Goal: Task Accomplishment & Management: Manage account settings

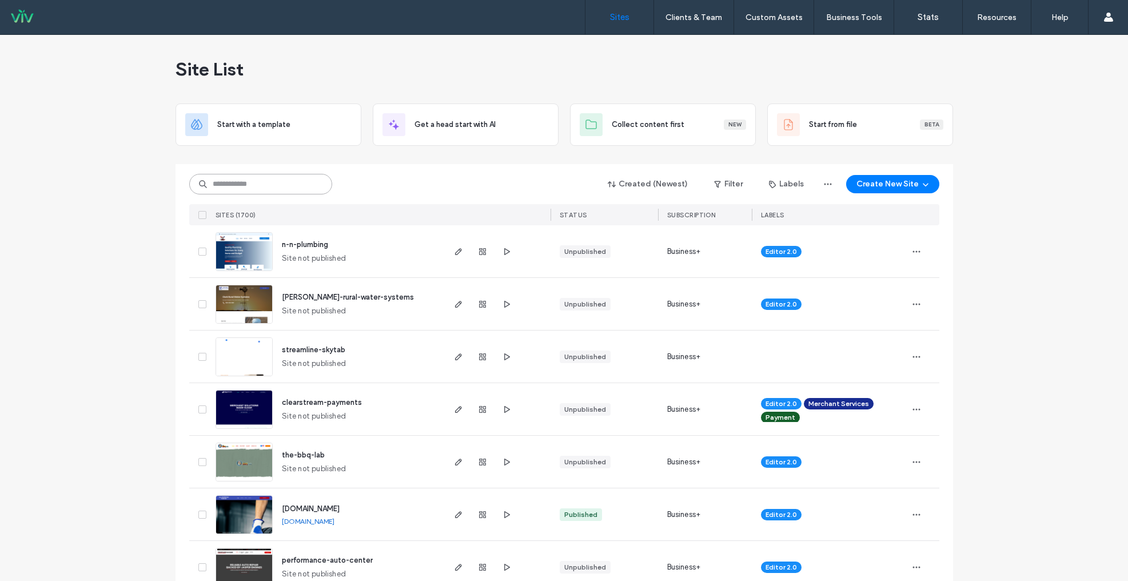
click at [238, 185] on input at bounding box center [260, 184] width 143 height 21
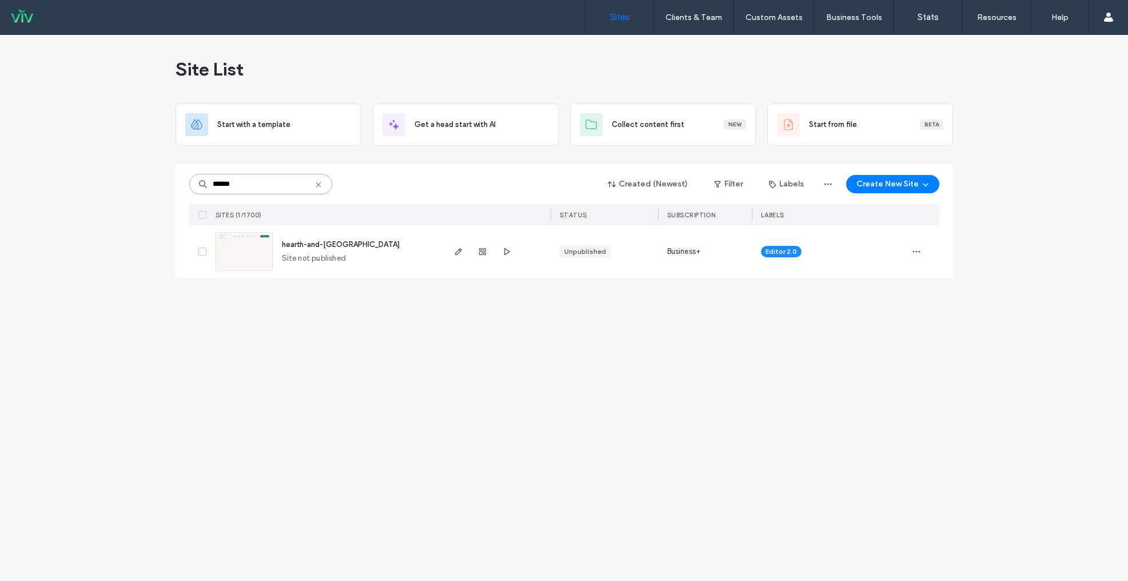
type input "******"
click at [247, 257] on img at bounding box center [244, 272] width 56 height 78
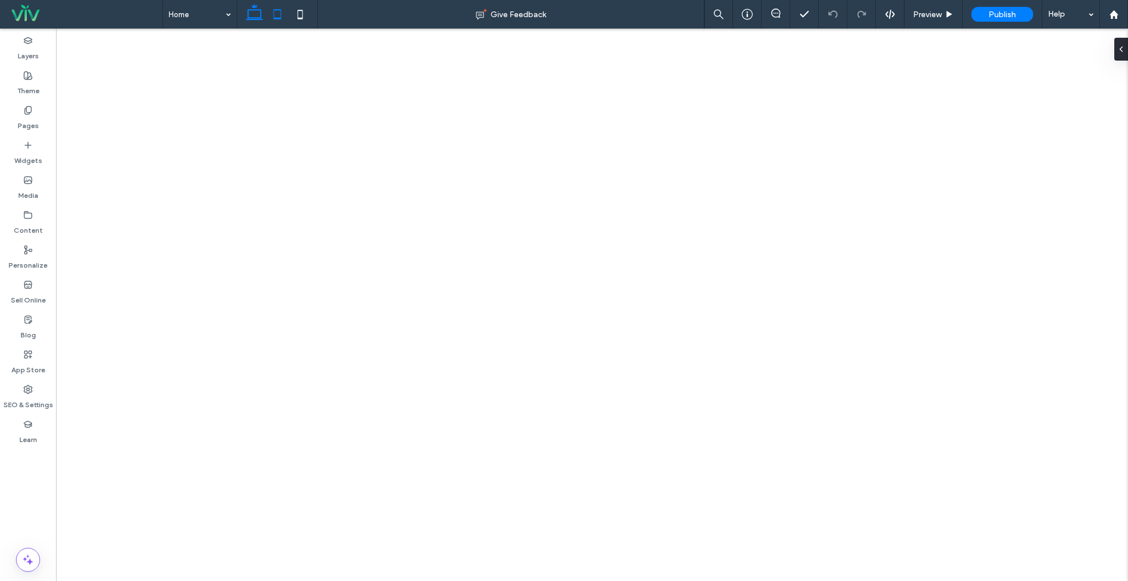
click at [282, 15] on icon at bounding box center [277, 14] width 23 height 23
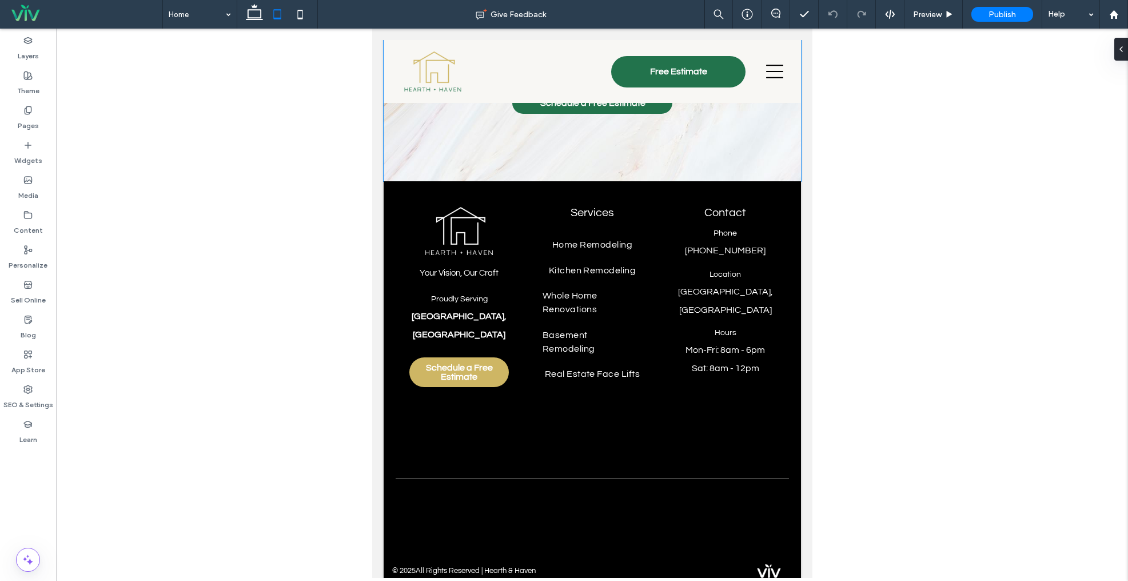
scroll to position [1832, 0]
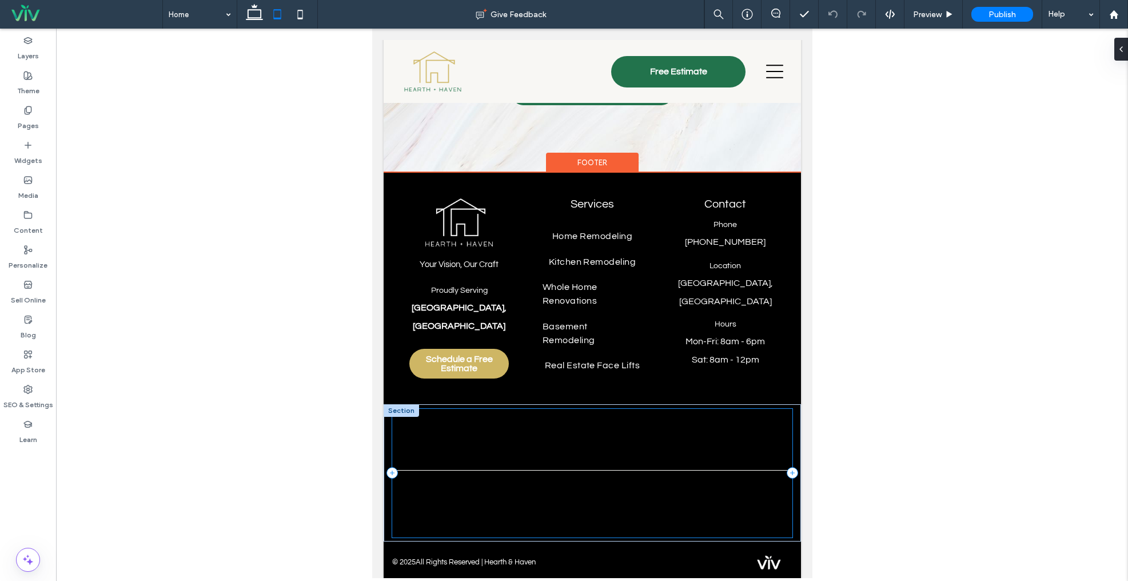
click at [593, 494] on div at bounding box center [591, 473] width 401 height 129
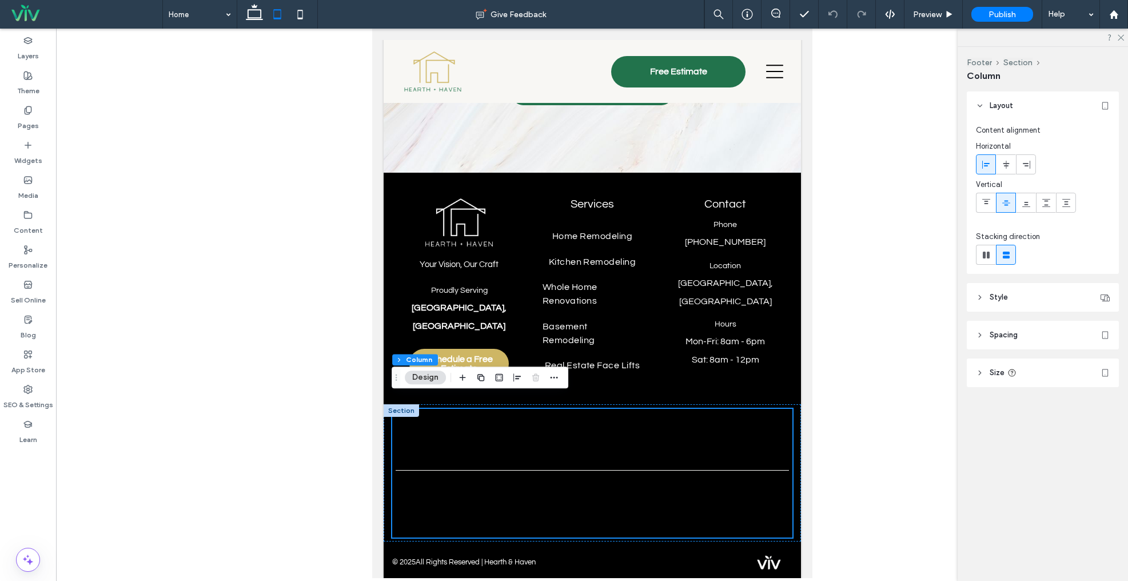
click at [1026, 374] on header "Size" at bounding box center [1042, 372] width 152 height 29
click at [399, 361] on button "Footer" at bounding box center [407, 359] width 31 height 11
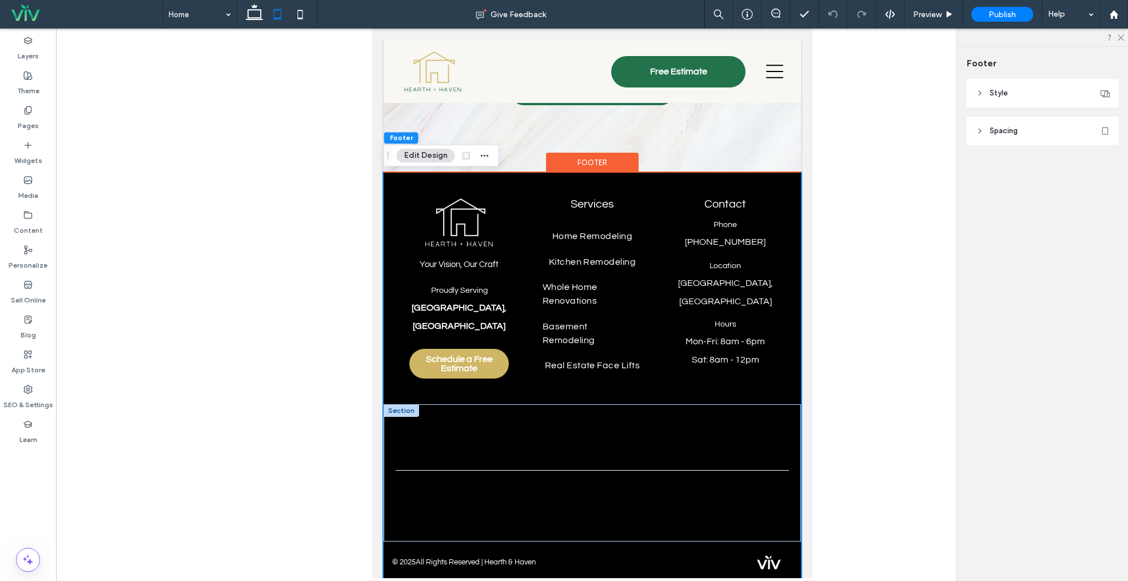
click at [385, 404] on div at bounding box center [400, 410] width 35 height 13
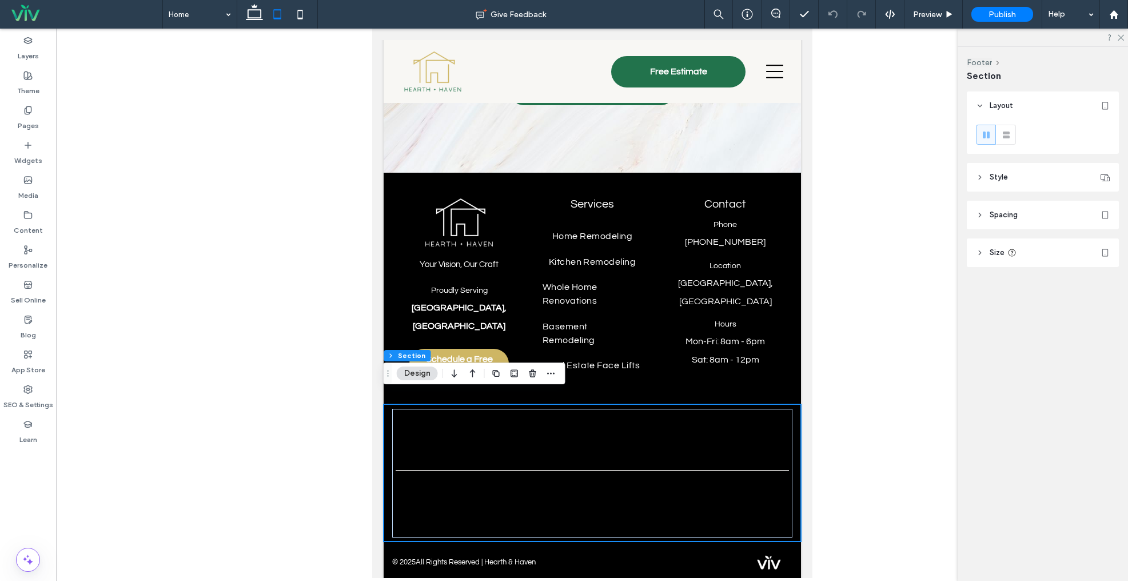
drag, startPoint x: 1046, startPoint y: 250, endPoint x: 1061, endPoint y: 305, distance: 56.8
click at [1046, 250] on header "Size" at bounding box center [1042, 252] width 152 height 29
click at [1084, 290] on input "***" at bounding box center [1080, 281] width 23 height 20
type input "*"
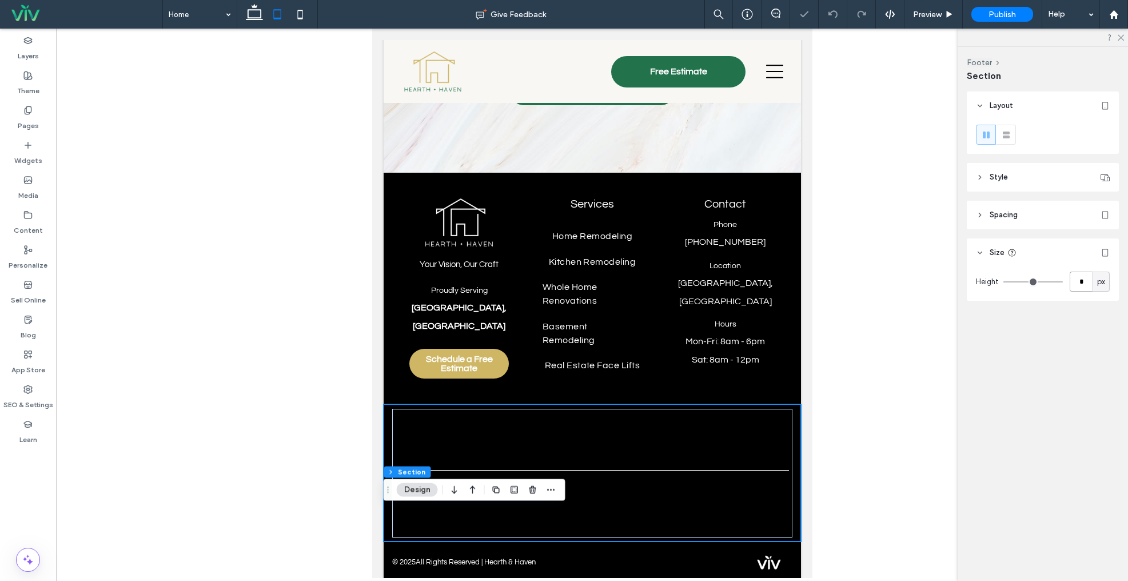
scroll to position [1716, 0]
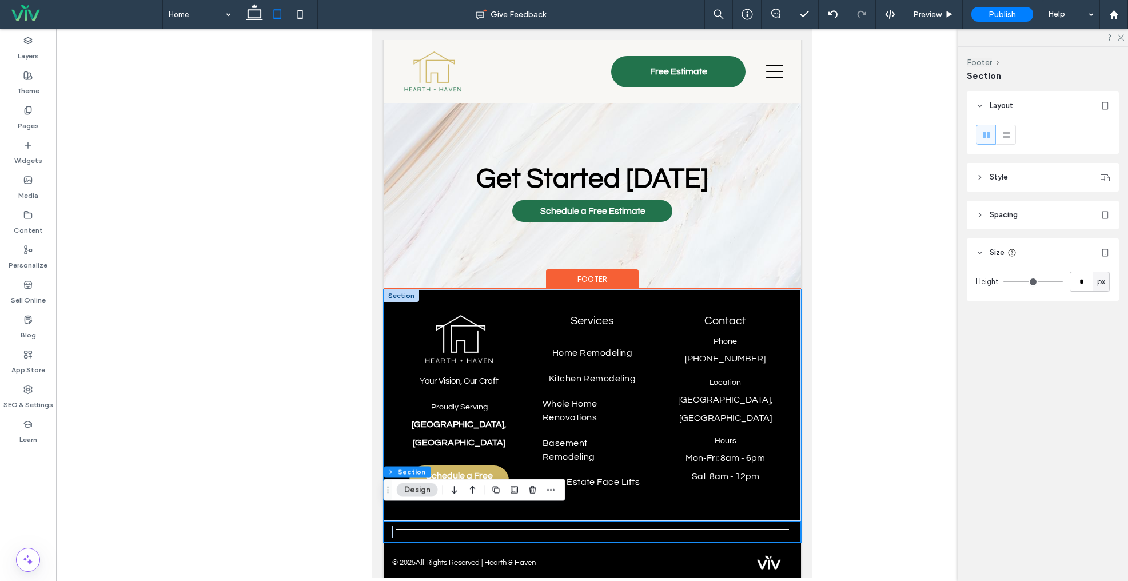
click at [657, 305] on div "Your Vision, Our Craft Proudly Serving [GEOGRAPHIC_DATA], [GEOGRAPHIC_DATA] Sch…" at bounding box center [591, 404] width 417 height 231
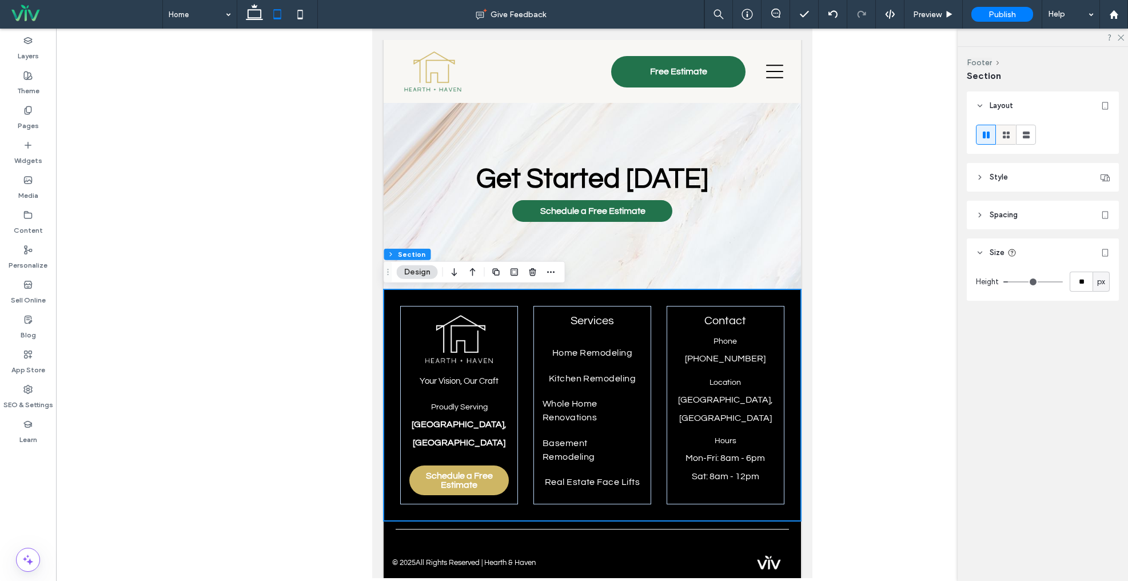
click at [1010, 136] on icon at bounding box center [1005, 134] width 11 height 11
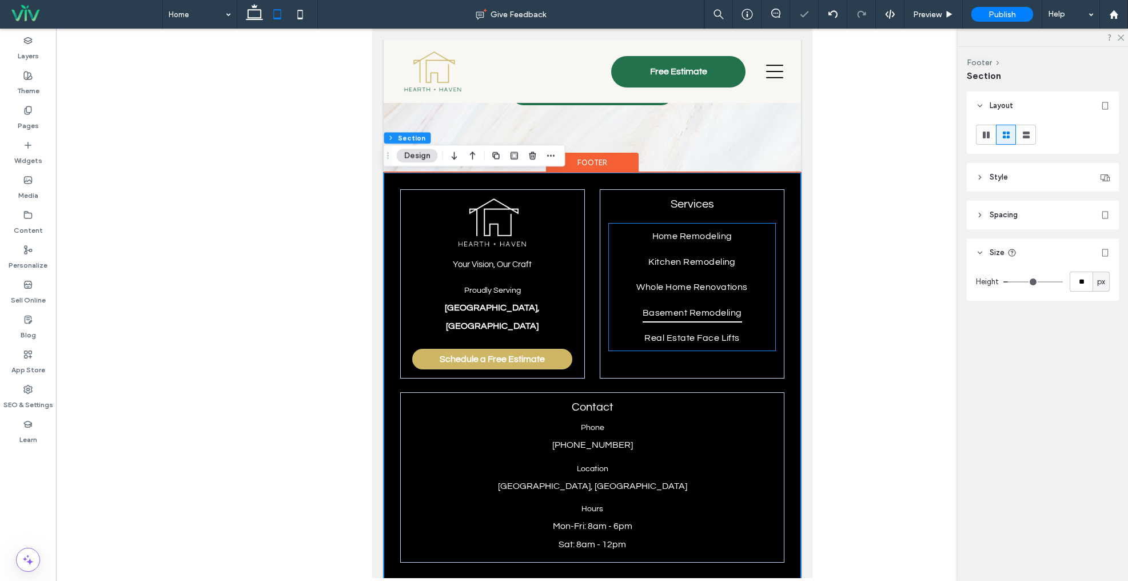
scroll to position [1887, 0]
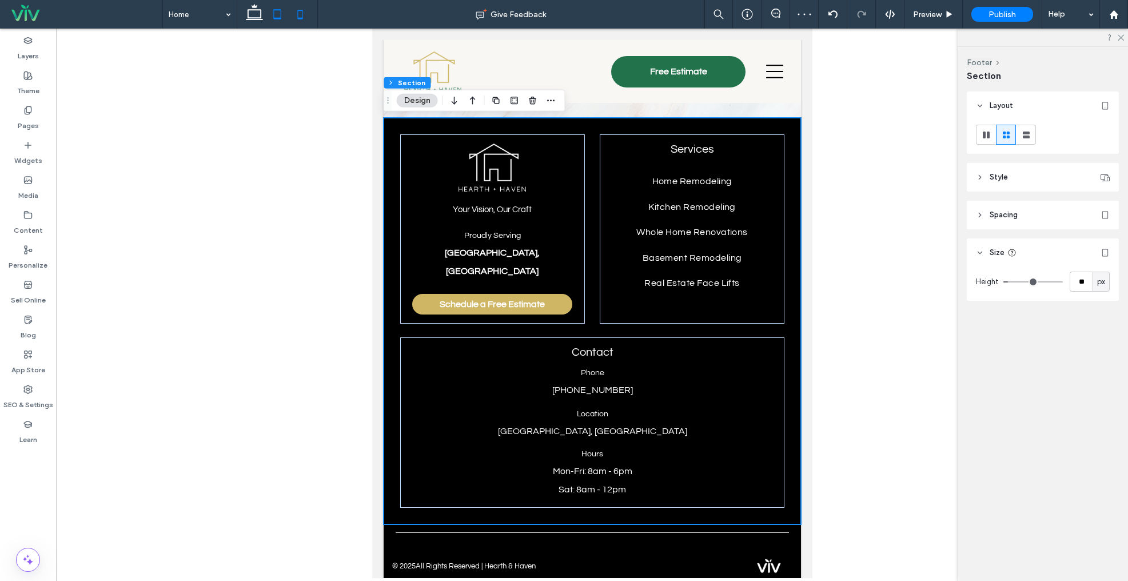
click at [307, 12] on icon at bounding box center [300, 14] width 23 height 23
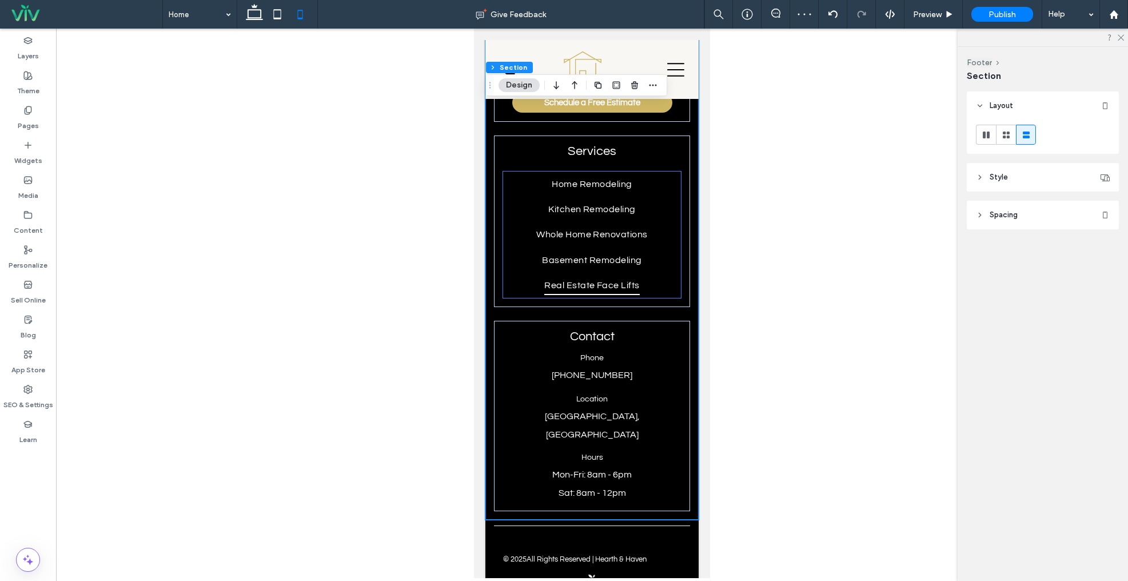
scroll to position [2647, 0]
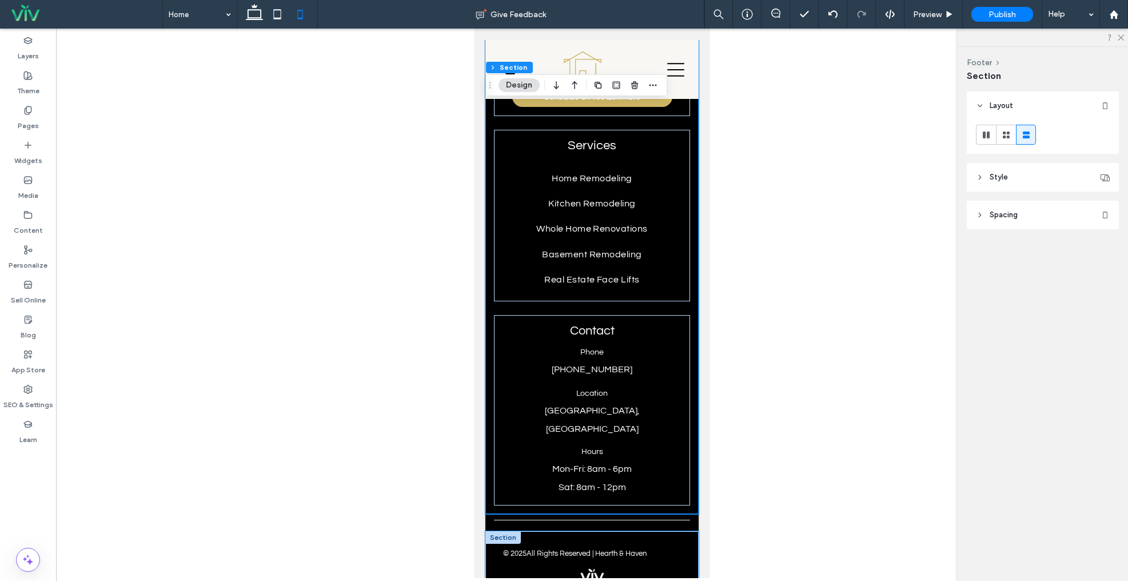
click at [620, 531] on div "© 2025 All Rights Reserved | [GEOGRAPHIC_DATA]" at bounding box center [591, 570] width 213 height 78
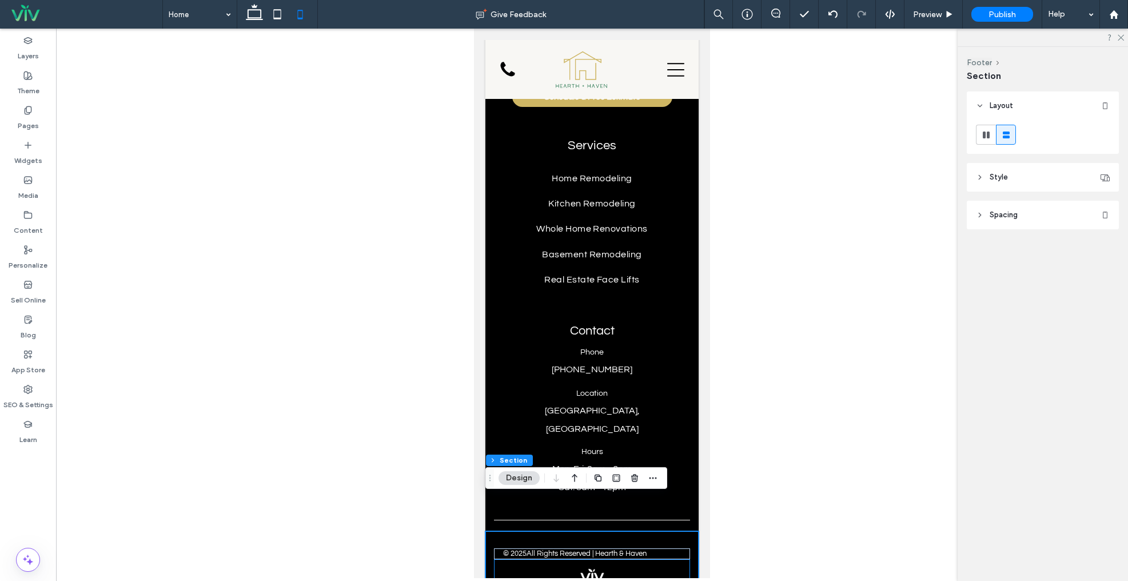
click at [659, 559] on div at bounding box center [592, 575] width 196 height 33
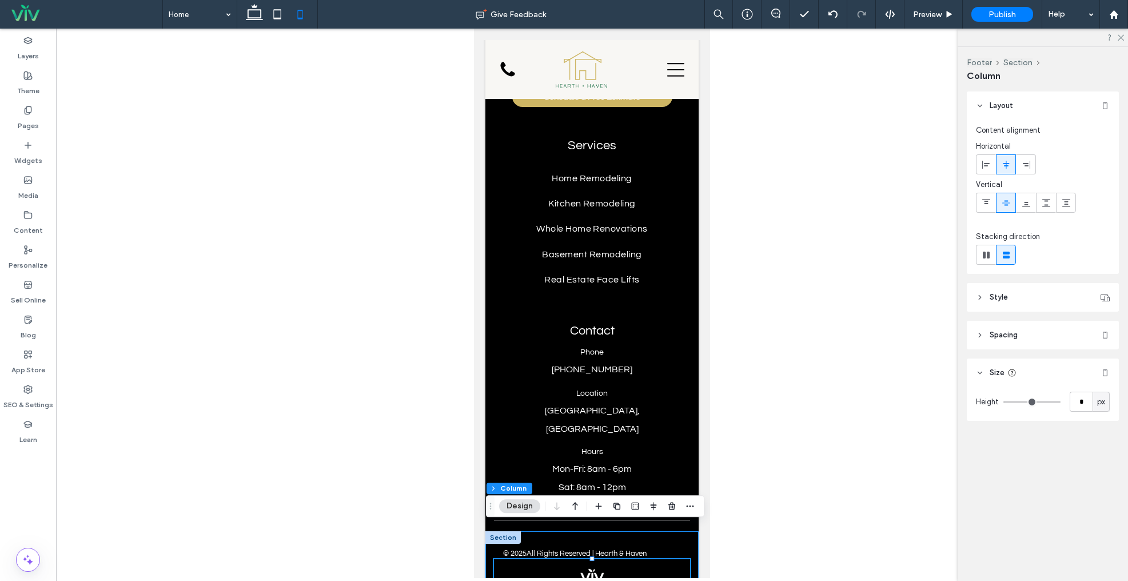
click at [642, 571] on div "© 2025 All Rights Reserved | [GEOGRAPHIC_DATA]" at bounding box center [591, 570] width 213 height 78
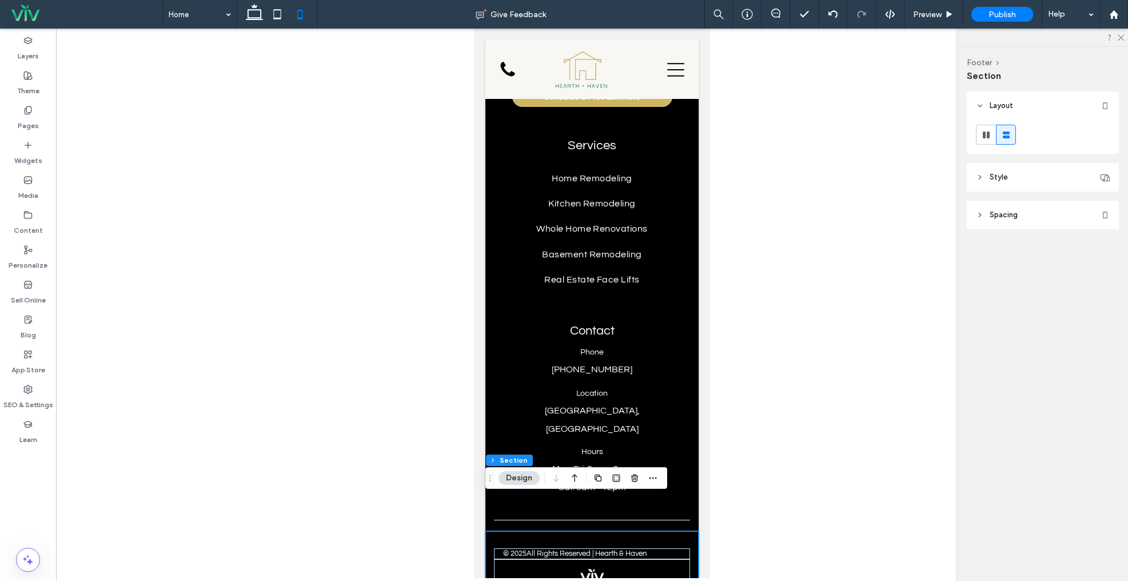
click at [669, 531] on div "© 2025 All Rights Reserved | [GEOGRAPHIC_DATA]" at bounding box center [591, 570] width 213 height 78
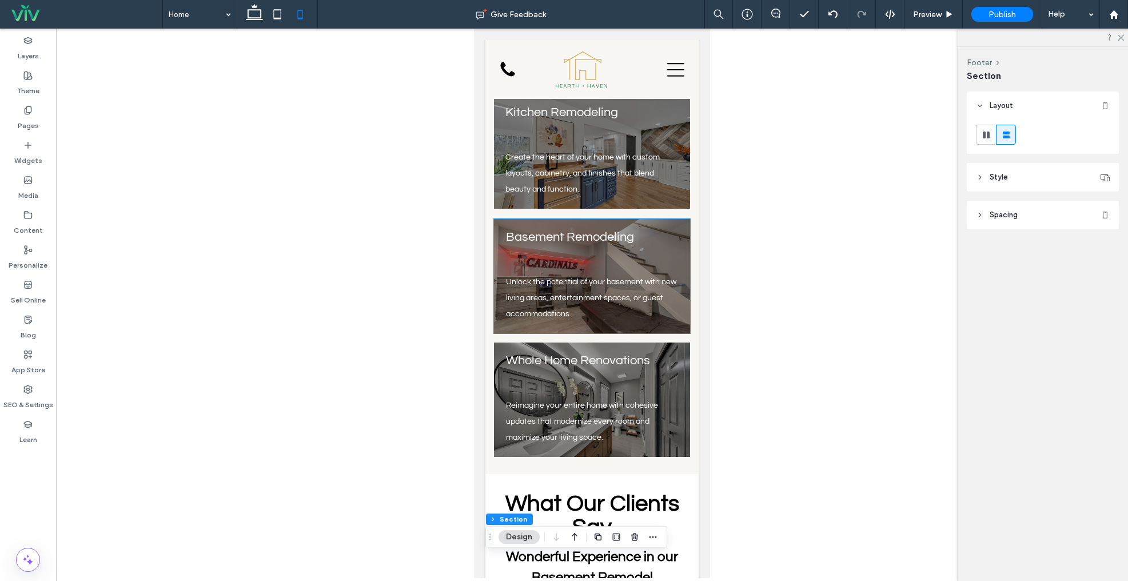
scroll to position [1471, 0]
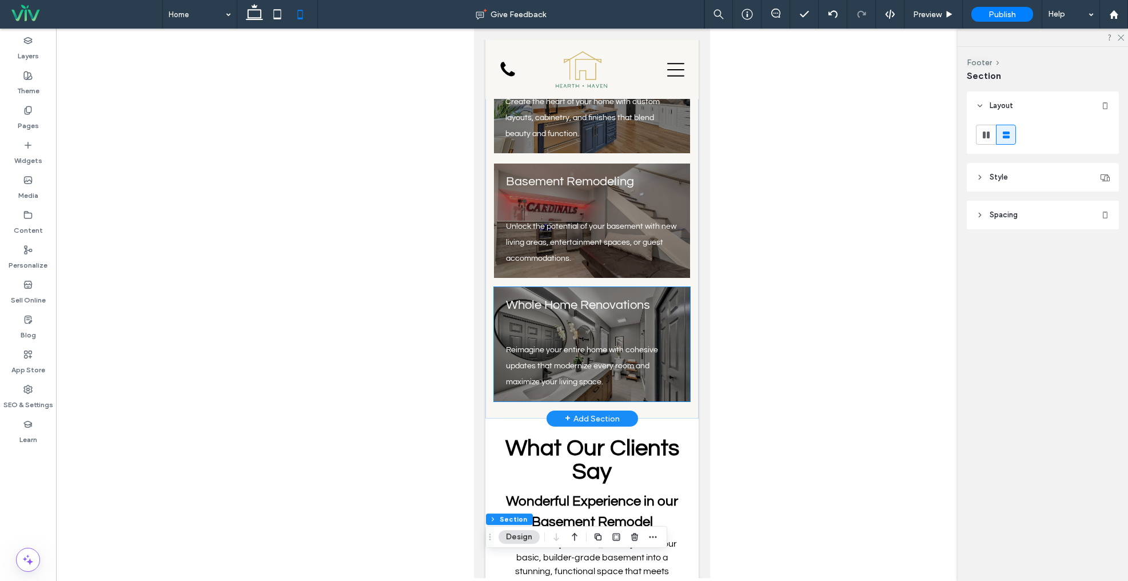
click at [593, 294] on div "Reimagine your entire home with cohesive updates that modernize every room and …" at bounding box center [592, 344] width 196 height 114
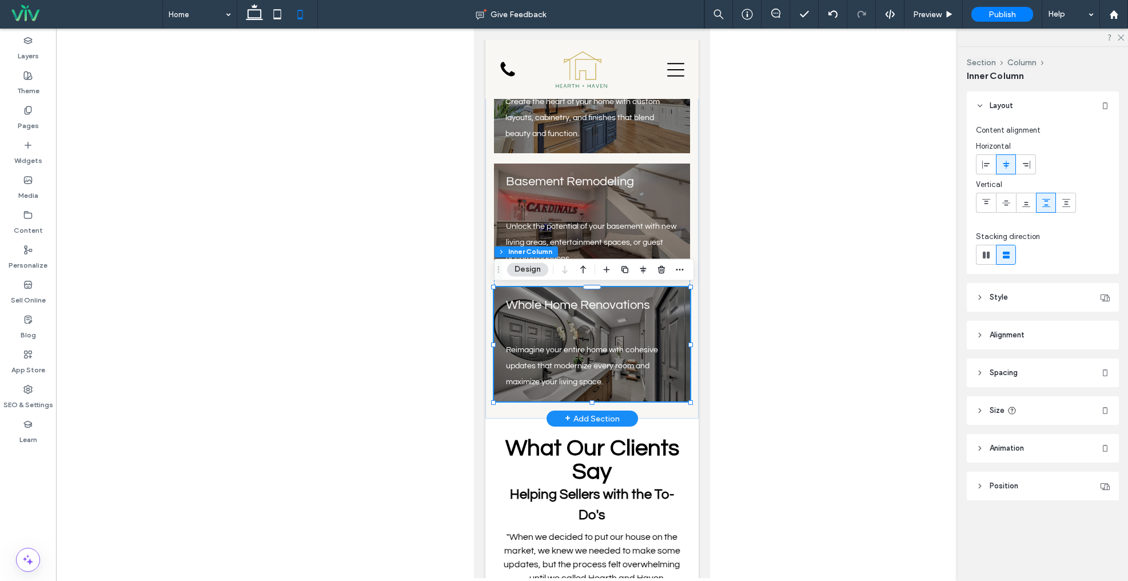
click at [661, 330] on div "Reimagine your entire home with cohesive updates that modernize every room and …" at bounding box center [592, 344] width 196 height 114
drag, startPoint x: 987, startPoint y: 157, endPoint x: 995, endPoint y: 160, distance: 8.5
click at [987, 157] on span at bounding box center [985, 164] width 9 height 19
click at [1006, 161] on icon at bounding box center [1005, 164] width 9 height 9
type input "**"
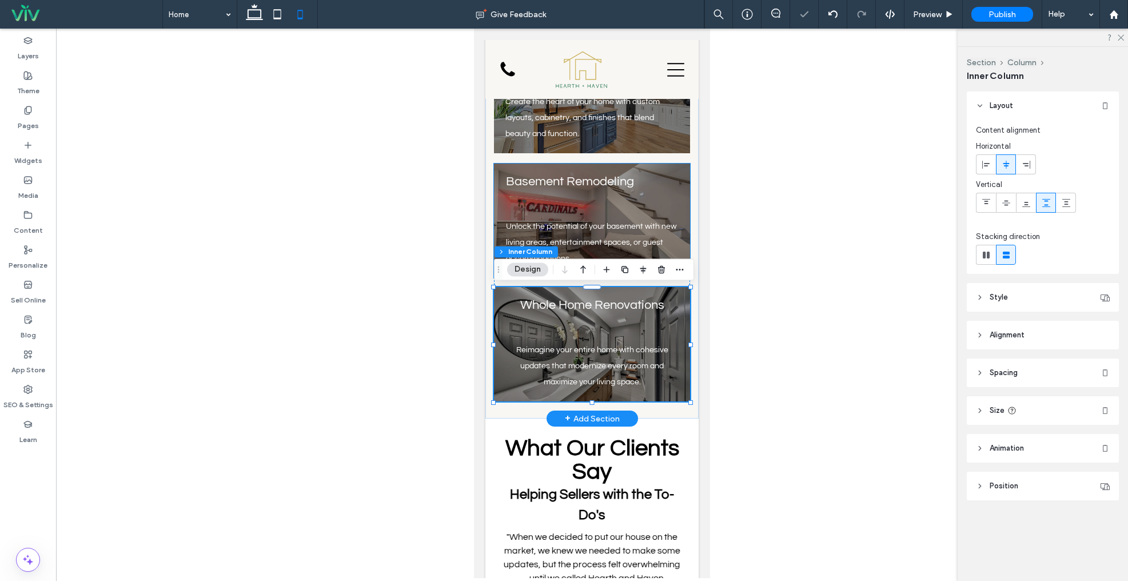
click at [674, 182] on h4 "Basement Remodeling" at bounding box center [592, 181] width 173 height 13
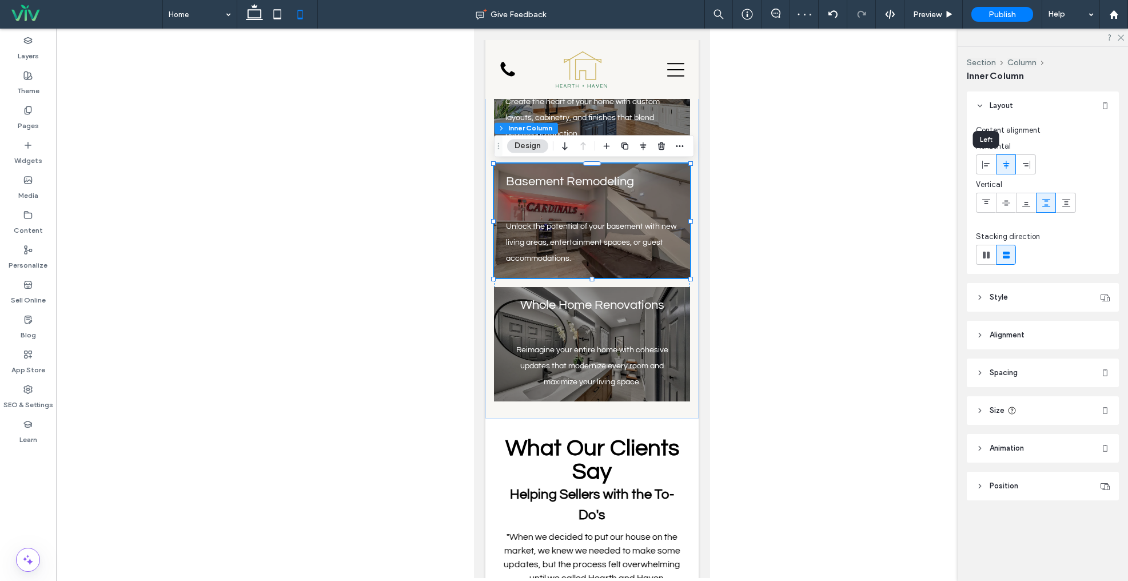
drag, startPoint x: 988, startPoint y: 165, endPoint x: 1002, endPoint y: 163, distance: 14.9
click at [988, 165] on icon at bounding box center [985, 164] width 9 height 9
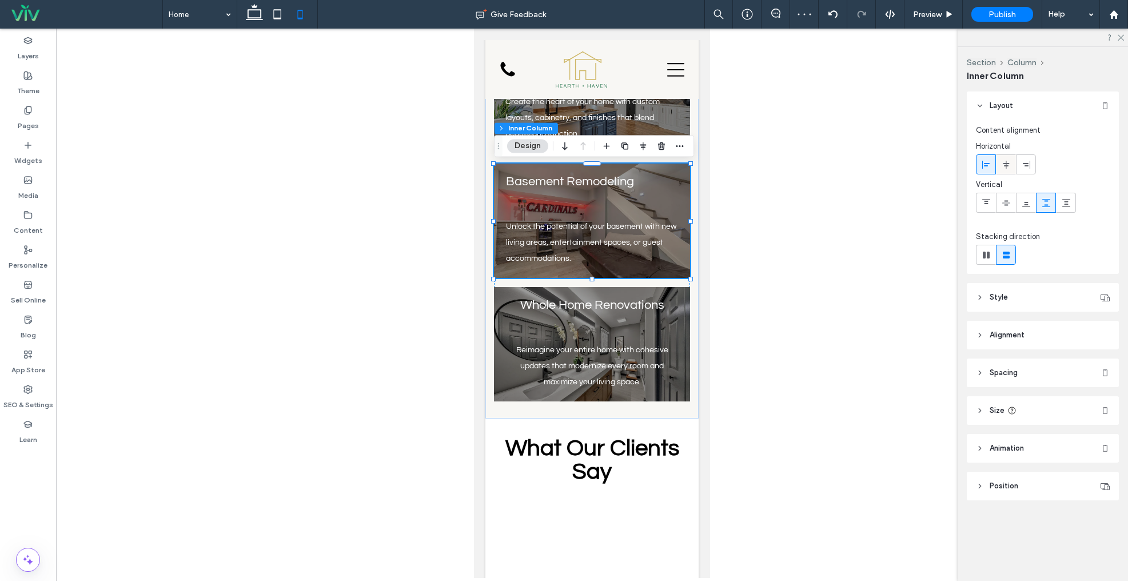
click at [1002, 163] on icon at bounding box center [1005, 164] width 9 height 9
type input "**"
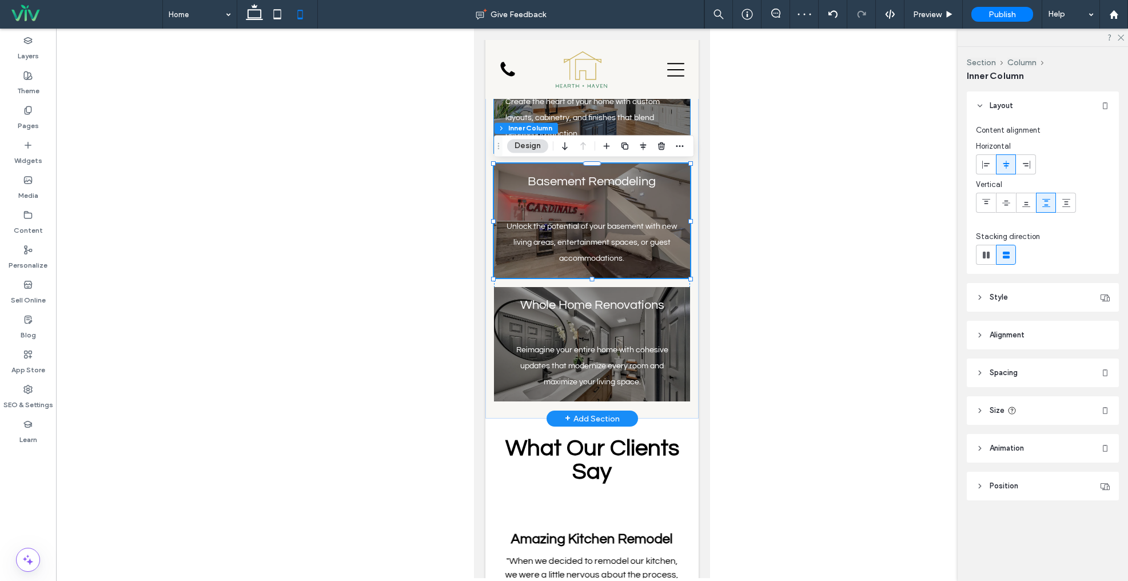
click at [684, 126] on div "Create the heart of your home with custom layouts, cabinetry, and finishes that…" at bounding box center [592, 96] width 196 height 114
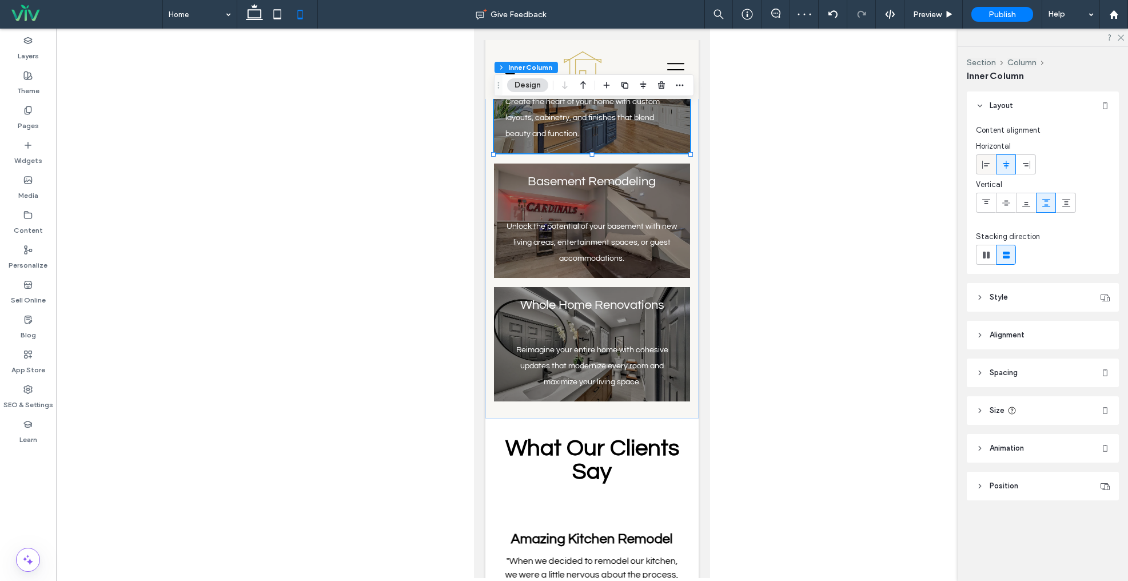
click at [988, 165] on icon at bounding box center [985, 164] width 9 height 9
click at [1009, 163] on icon at bounding box center [1005, 164] width 9 height 9
type input "**"
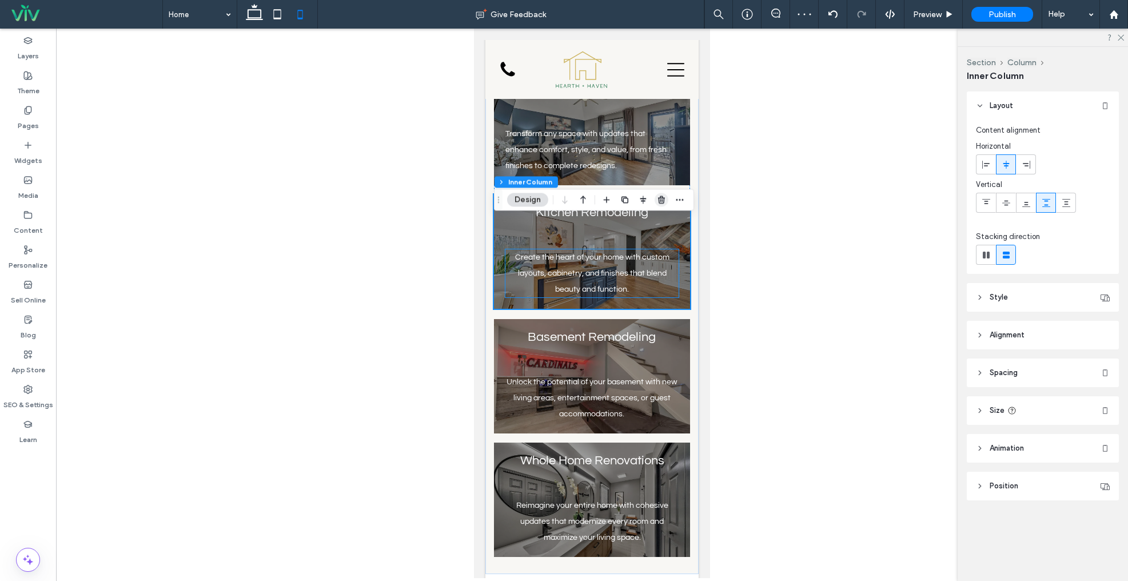
scroll to position [1293, 0]
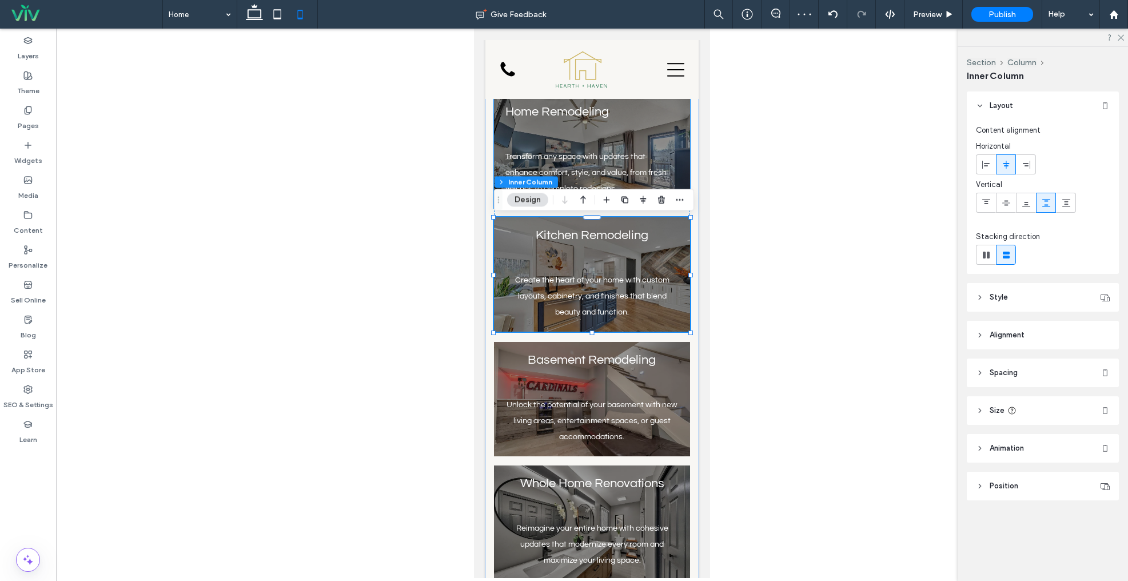
click at [683, 145] on div "Transform any space with updates that enhance comfort, style, and value, from f…" at bounding box center [592, 151] width 196 height 114
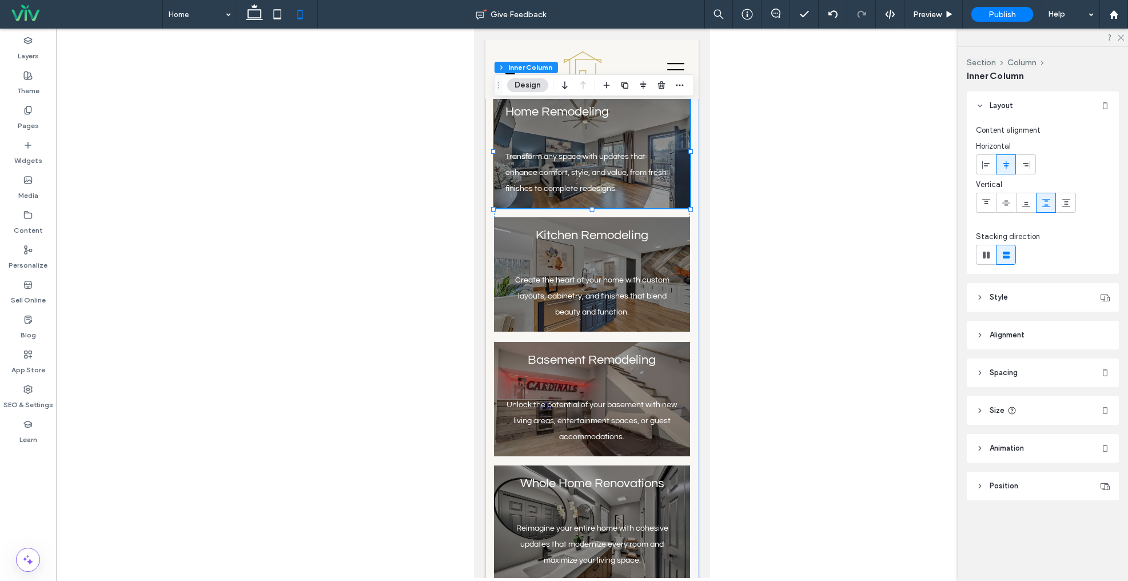
drag, startPoint x: 985, startPoint y: 161, endPoint x: 1005, endPoint y: 162, distance: 20.0
click at [985, 161] on icon at bounding box center [985, 164] width 9 height 9
click at [1005, 162] on use at bounding box center [1005, 164] width 6 height 8
type input "**"
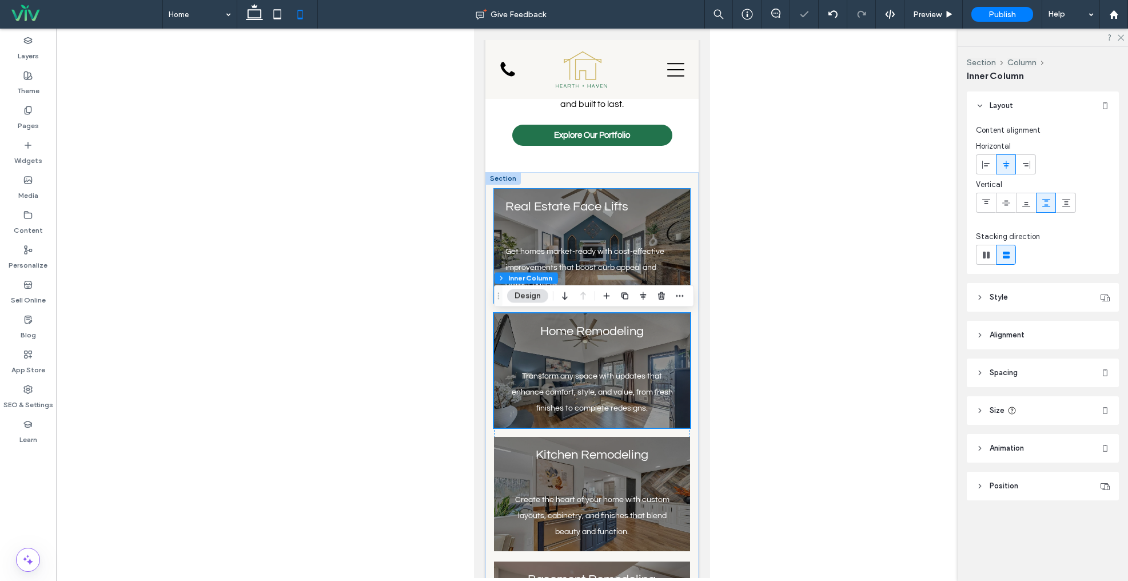
scroll to position [1052, 0]
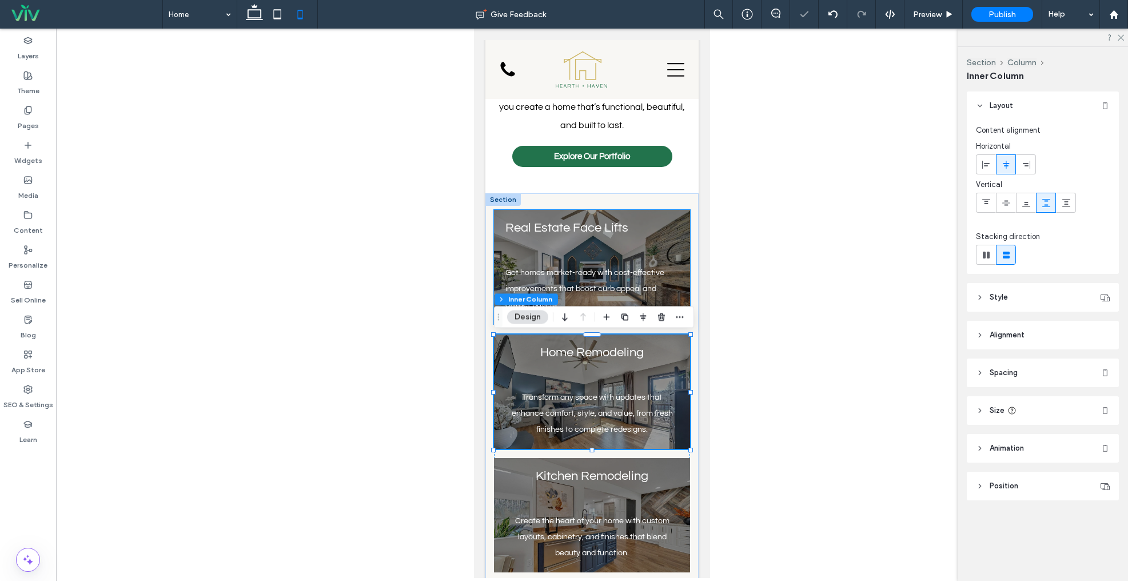
click at [679, 241] on div "Get homes market-ready with cost-effective improvements that boost curb appeal …" at bounding box center [592, 267] width 196 height 114
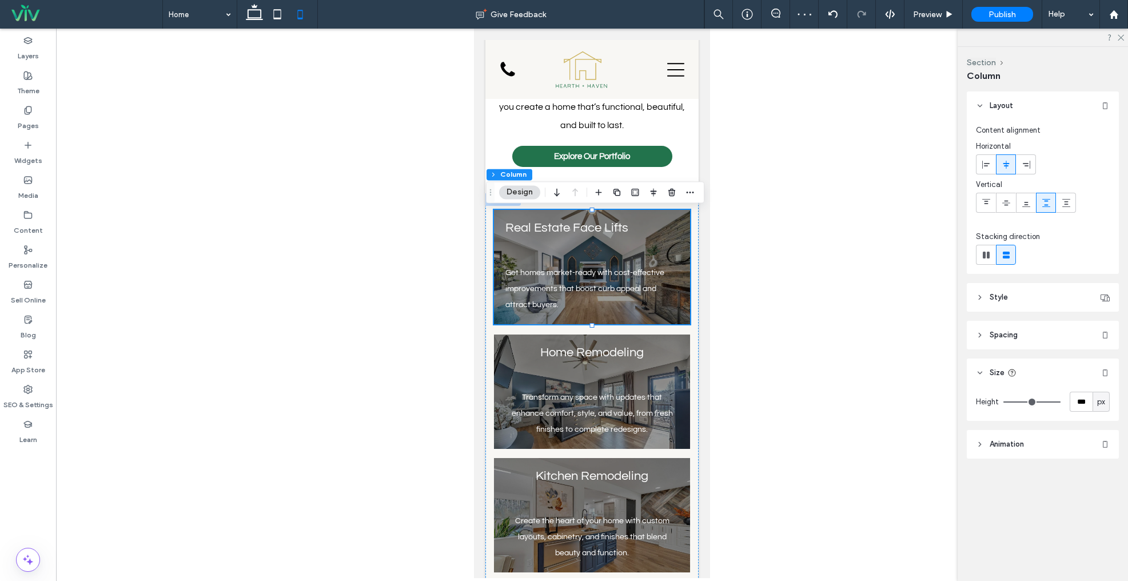
drag, startPoint x: 984, startPoint y: 165, endPoint x: 1002, endPoint y: 165, distance: 18.3
click at [985, 165] on use at bounding box center [985, 164] width 7 height 8
click at [1005, 164] on icon at bounding box center [1005, 164] width 9 height 9
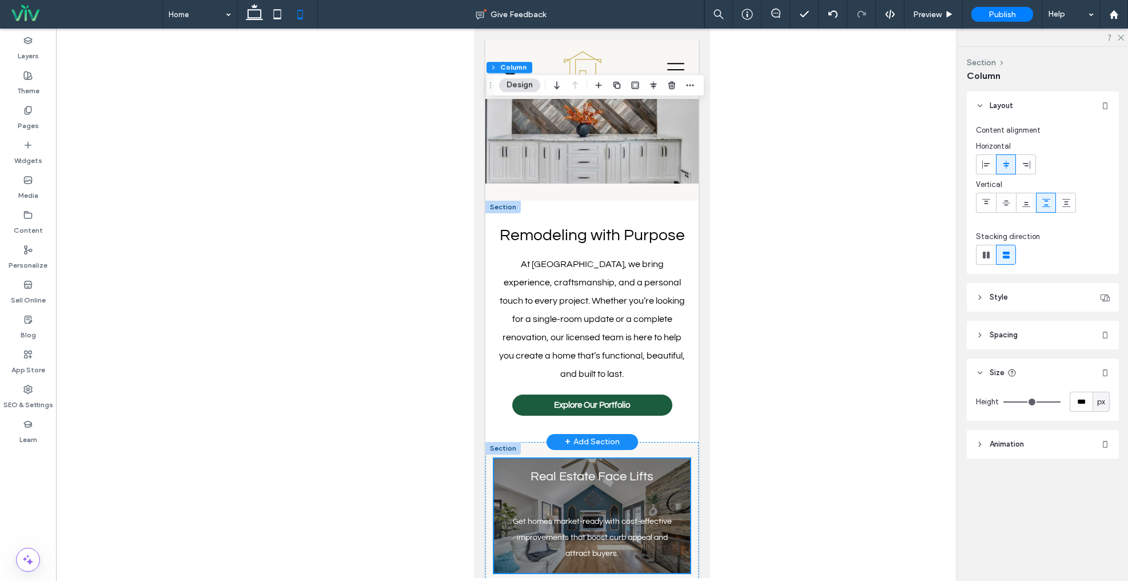
scroll to position [0, 0]
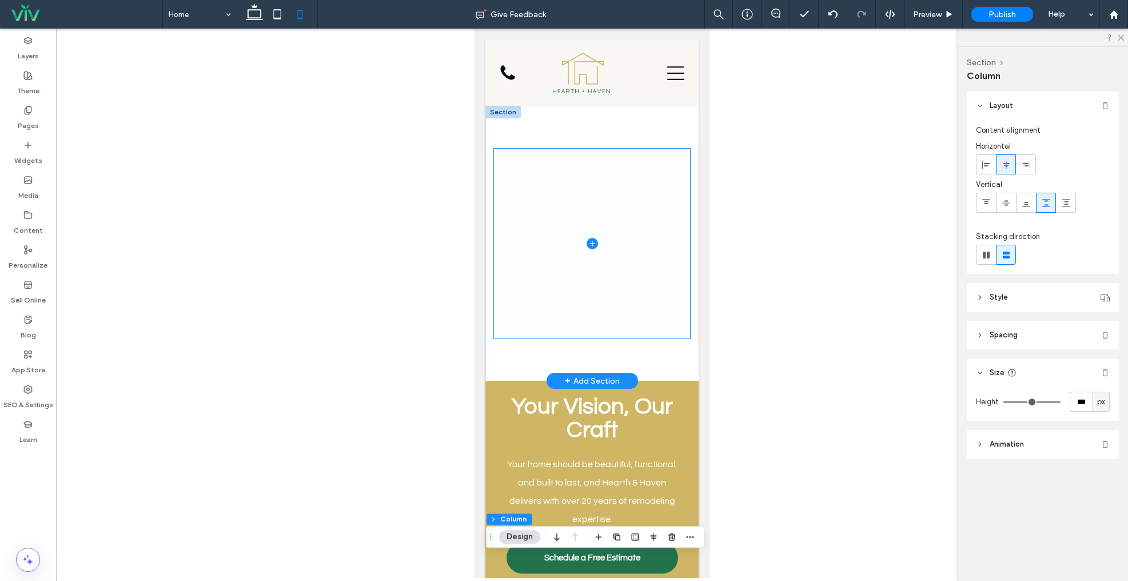
drag, startPoint x: 631, startPoint y: 169, endPoint x: 655, endPoint y: 163, distance: 24.5
click at [631, 169] on span at bounding box center [592, 244] width 196 height 190
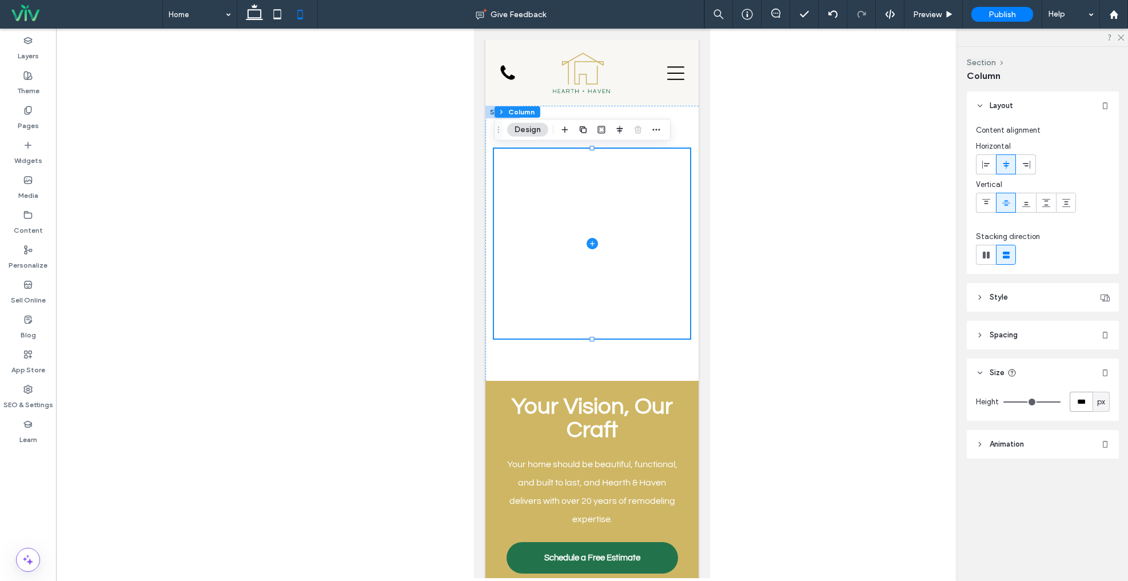
click at [1073, 393] on input "***" at bounding box center [1080, 401] width 23 height 20
type input "***"
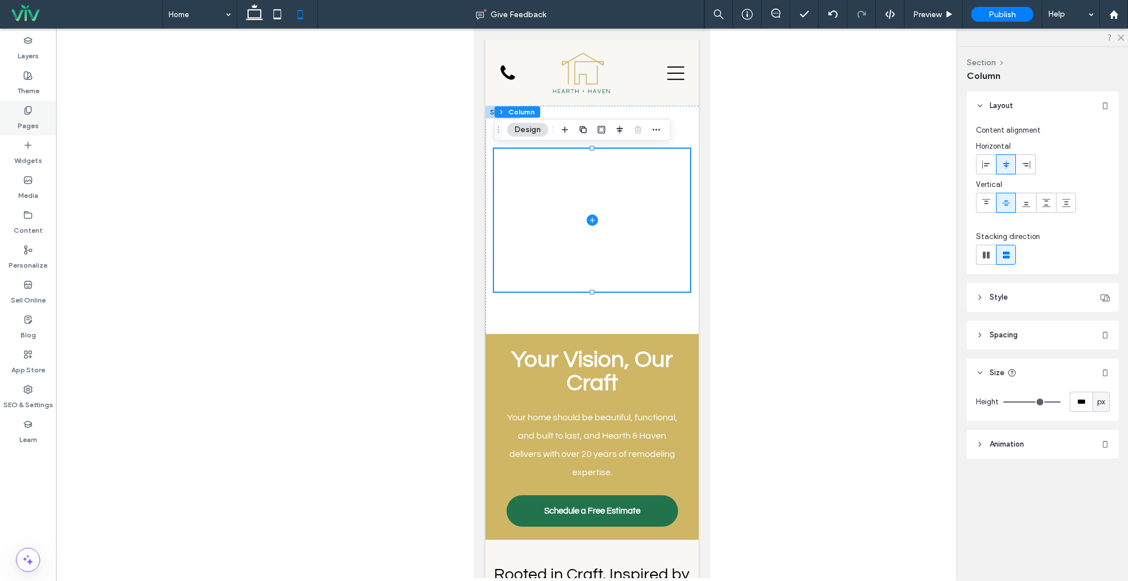
click at [11, 113] on div "Pages" at bounding box center [28, 118] width 56 height 35
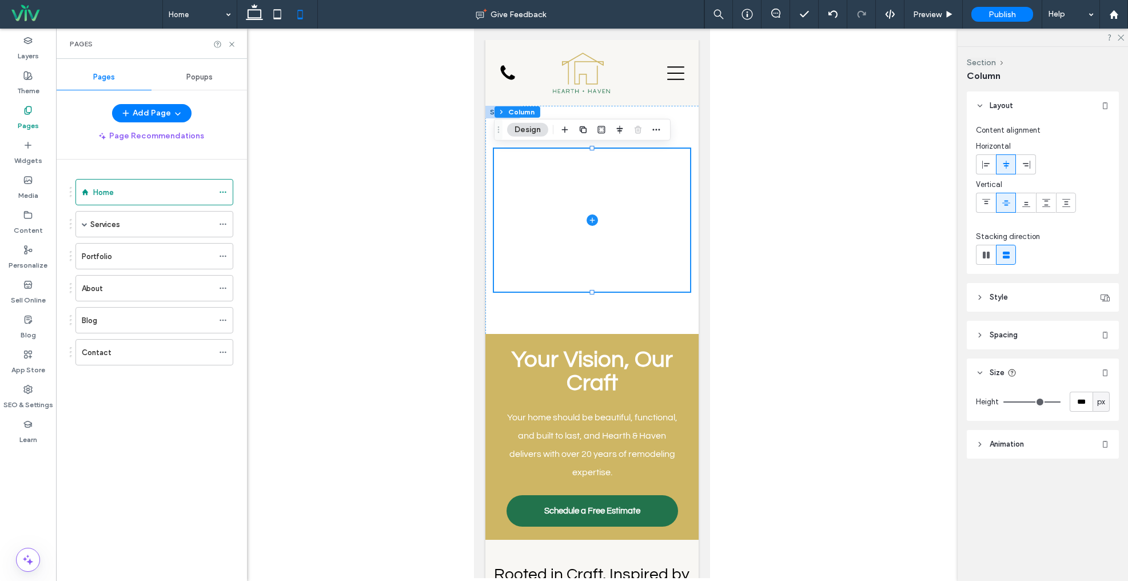
click at [146, 220] on div "Services" at bounding box center [151, 224] width 123 height 12
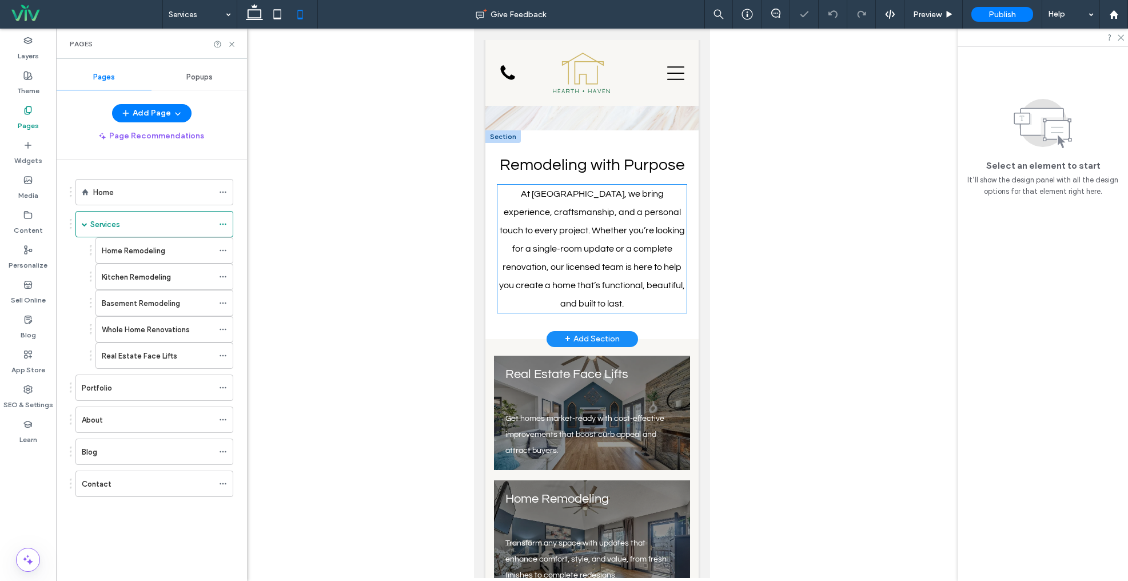
scroll to position [110, 0]
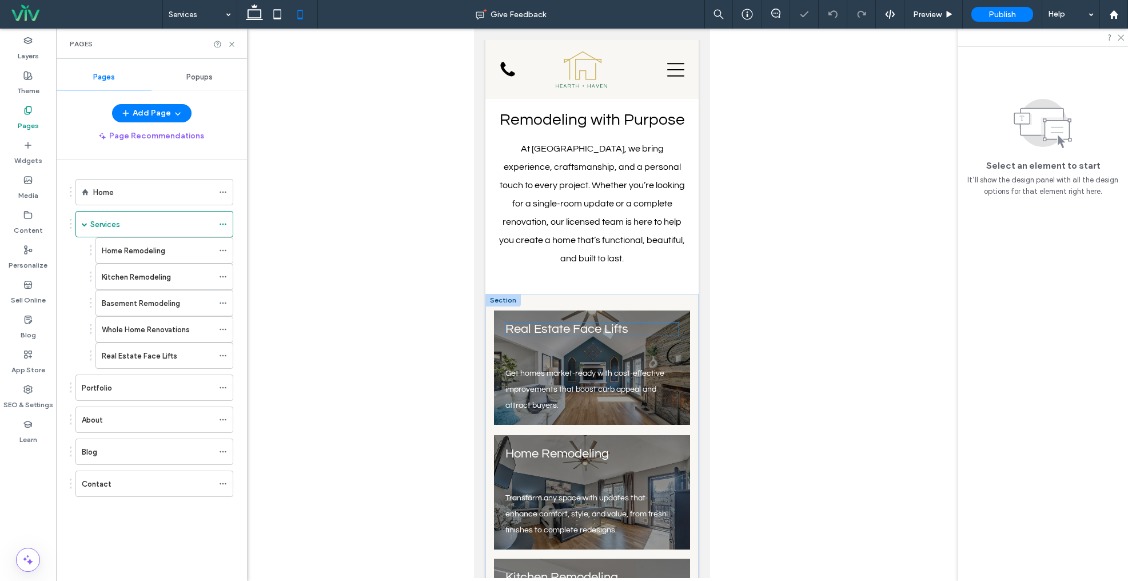
click at [676, 327] on h4 "Real Estate Face Lifts" at bounding box center [591, 328] width 173 height 13
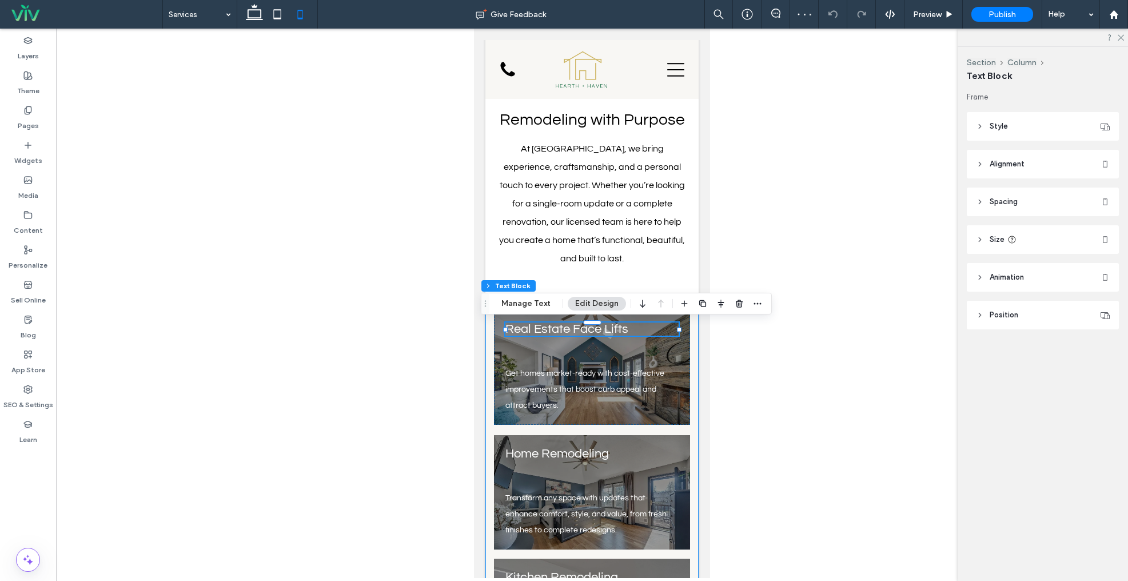
drag, startPoint x: 692, startPoint y: 353, endPoint x: 686, endPoint y: 351, distance: 6.2
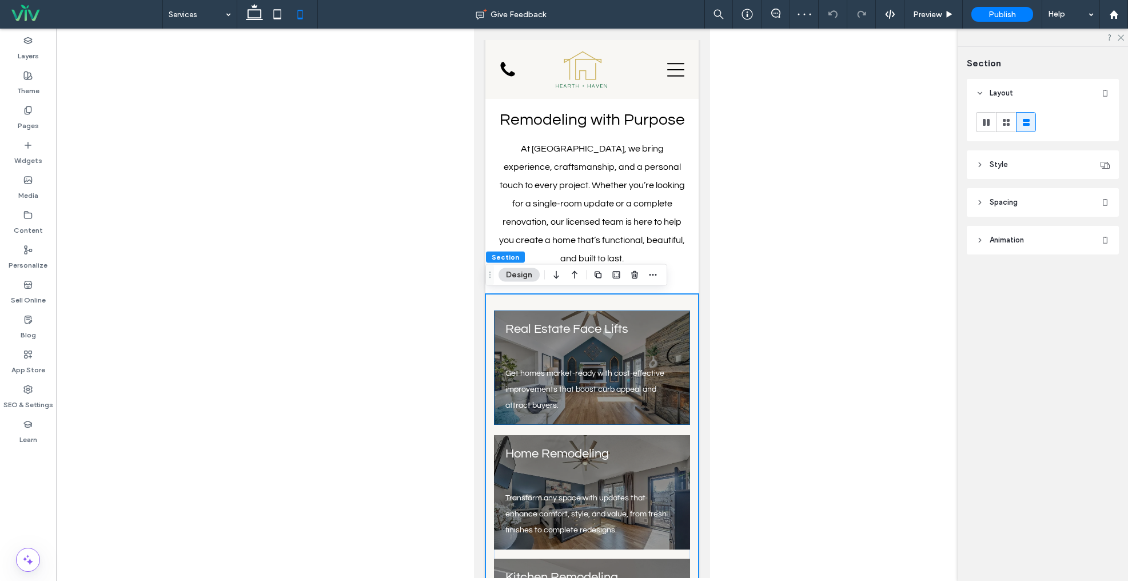
click at [686, 351] on div "Get homes market-ready with cost-effective improvements that boost curb appeal …" at bounding box center [592, 367] width 196 height 114
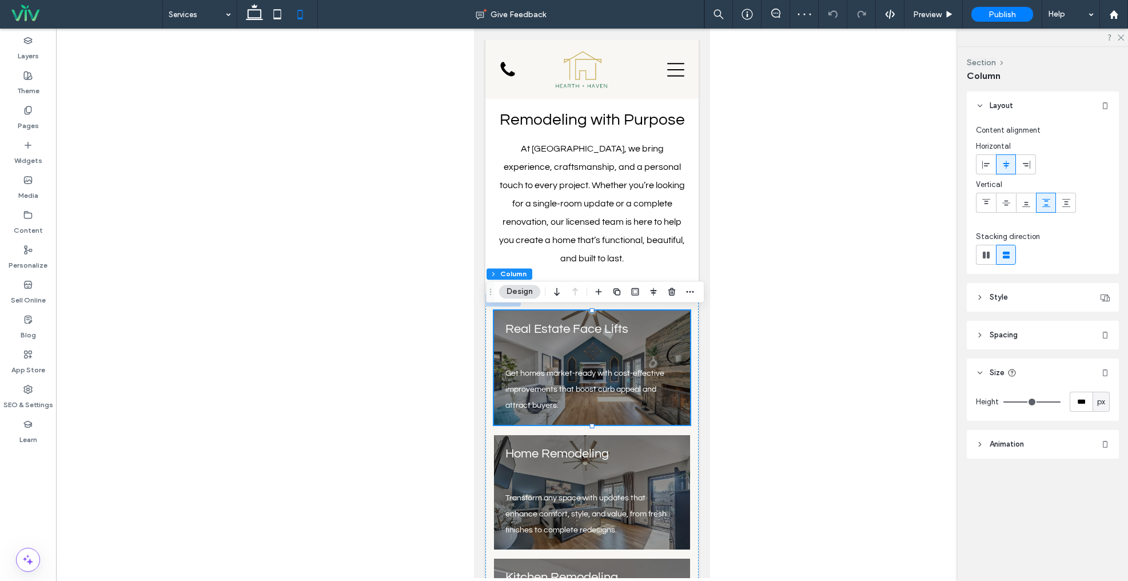
drag, startPoint x: 990, startPoint y: 157, endPoint x: 998, endPoint y: 156, distance: 7.5
click at [991, 157] on div at bounding box center [985, 164] width 19 height 19
click at [1005, 157] on span at bounding box center [1005, 164] width 9 height 19
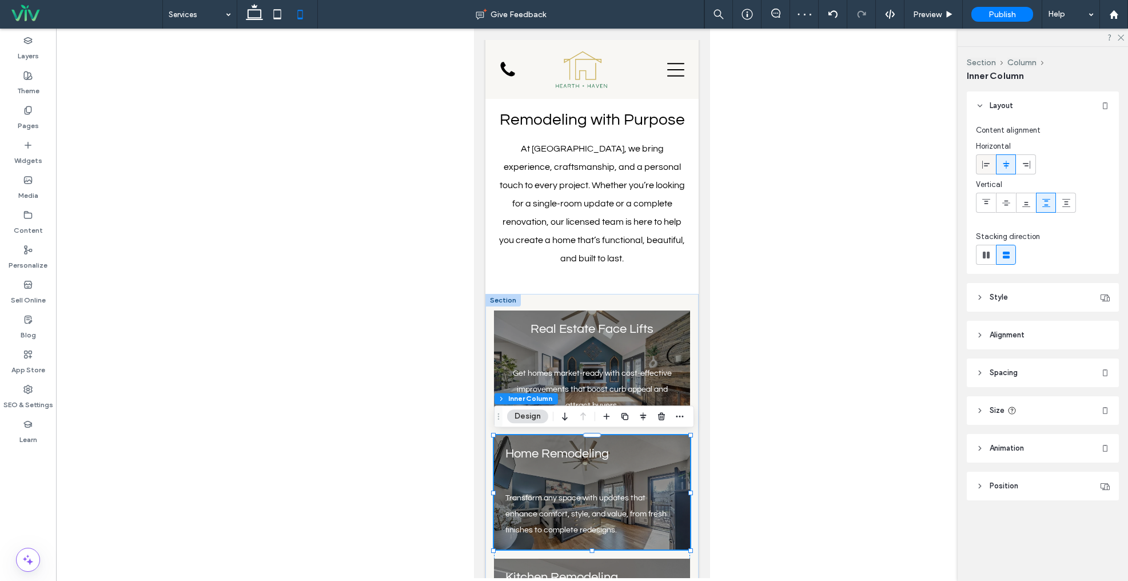
drag, startPoint x: 980, startPoint y: 164, endPoint x: 988, endPoint y: 162, distance: 8.3
click at [981, 163] on div at bounding box center [985, 164] width 19 height 19
click at [1004, 161] on icon at bounding box center [1005, 164] width 9 height 9
type input "**"
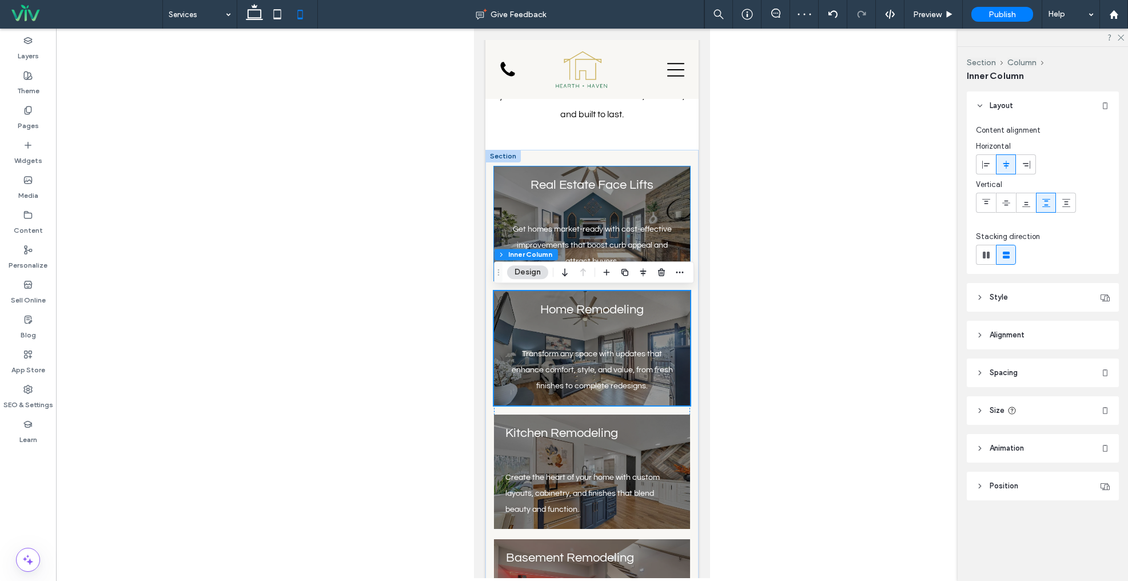
scroll to position [318, 0]
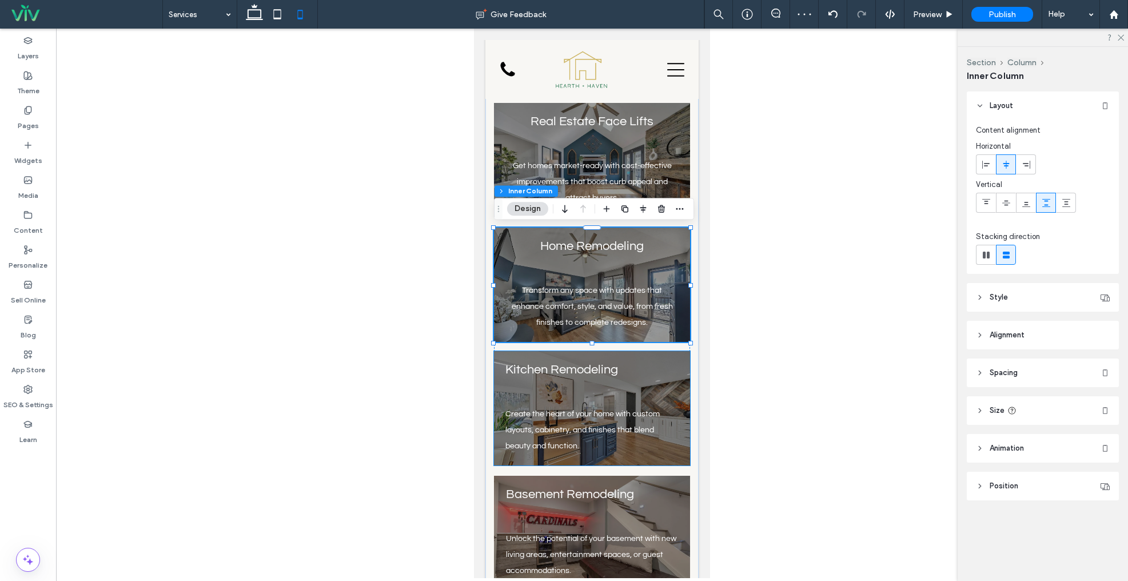
click at [681, 370] on div "Create the heart of your home with custom layouts, cabinetry, and finishes that…" at bounding box center [592, 408] width 196 height 114
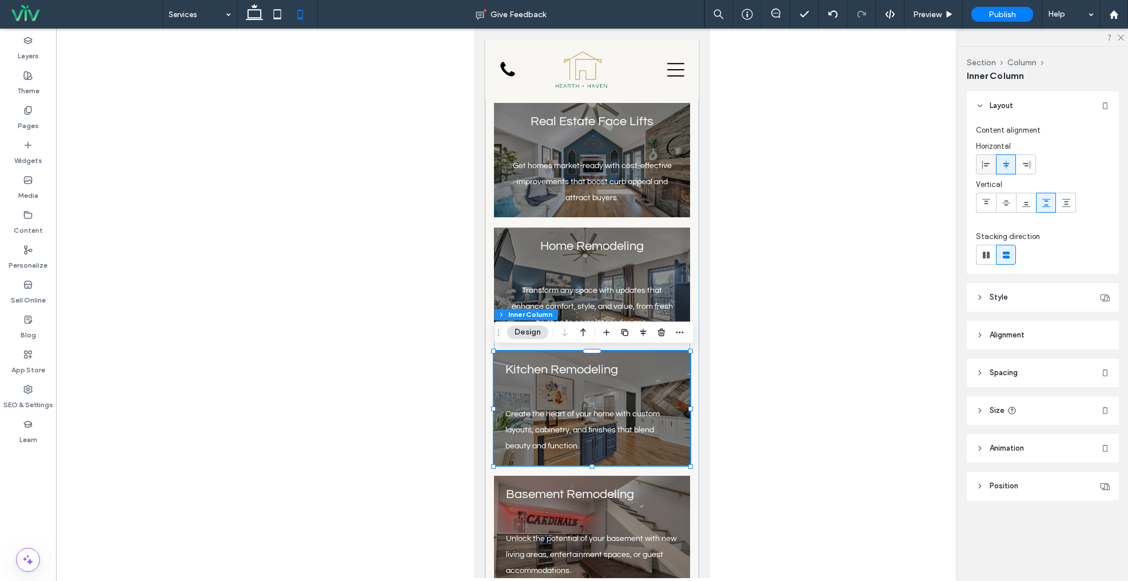
click at [992, 161] on div at bounding box center [985, 164] width 19 height 19
drag, startPoint x: 1003, startPoint y: 162, endPoint x: 894, endPoint y: 219, distance: 123.0
click at [1003, 162] on icon at bounding box center [1005, 164] width 9 height 9
type input "**"
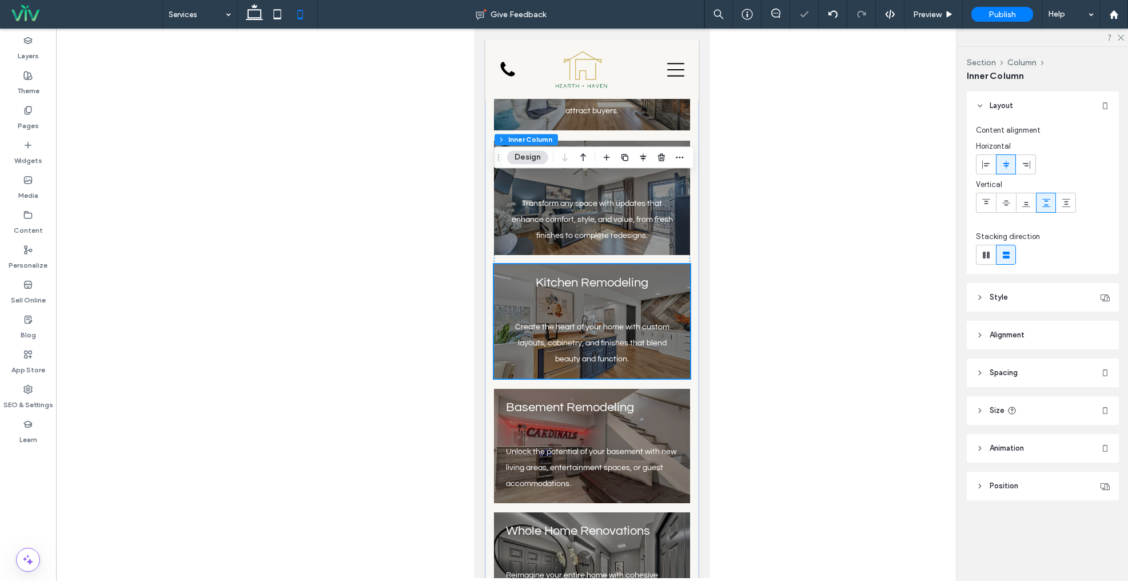
scroll to position [505, 0]
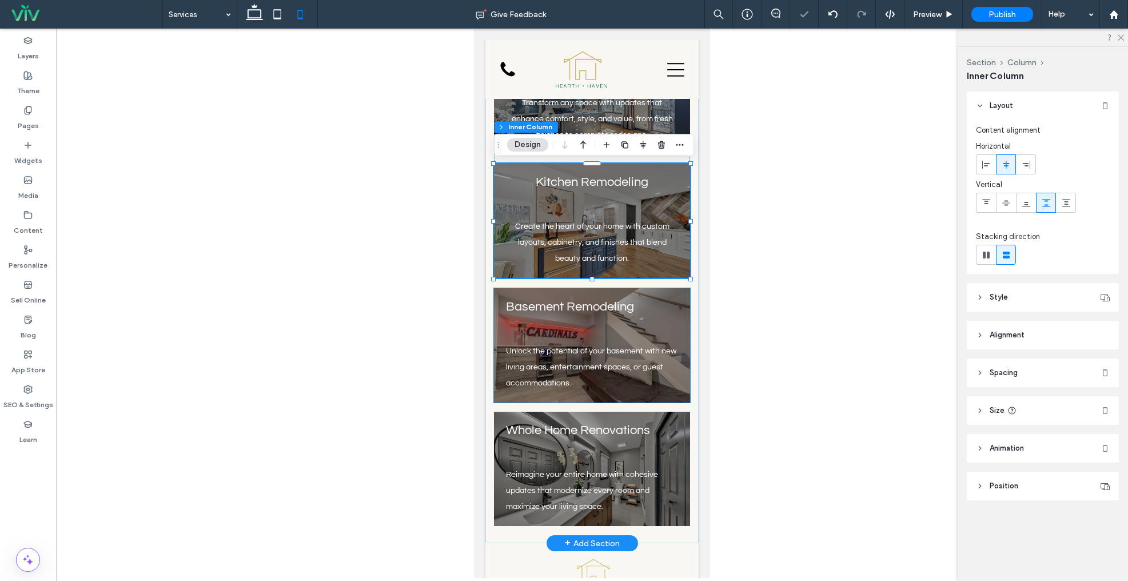
click at [686, 323] on div "Unlock the potential of your basement with new living areas, entertainment spac…" at bounding box center [592, 345] width 196 height 114
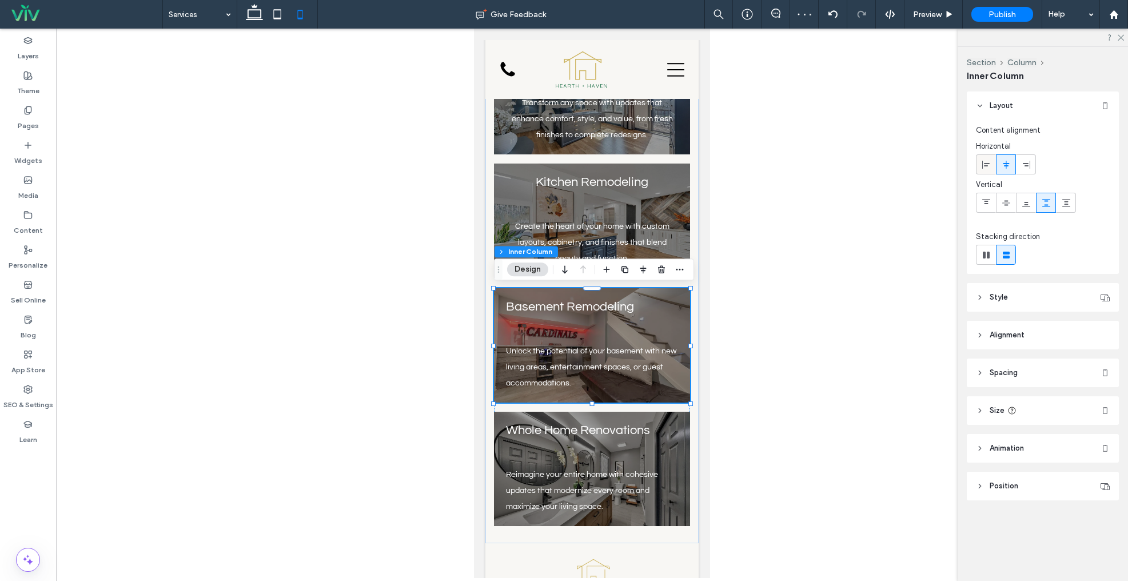
drag, startPoint x: 980, startPoint y: 165, endPoint x: 999, endPoint y: 164, distance: 19.4
click at [980, 165] on div at bounding box center [985, 164] width 19 height 19
click at [1004, 164] on icon at bounding box center [1005, 164] width 9 height 9
type input "**"
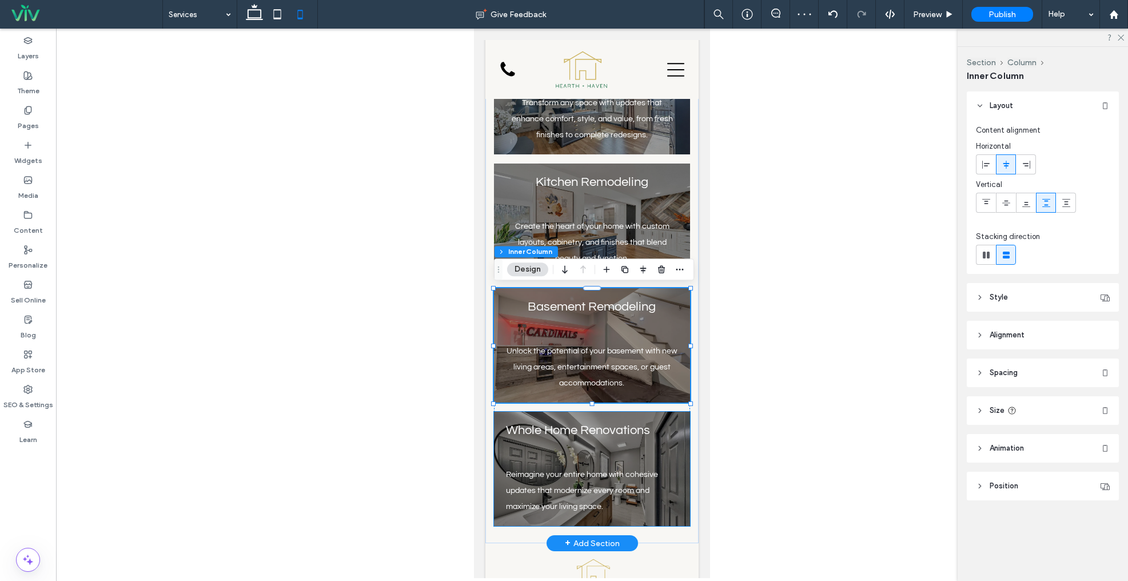
click at [677, 434] on h4 "Whole Home Renovations" at bounding box center [592, 429] width 173 height 13
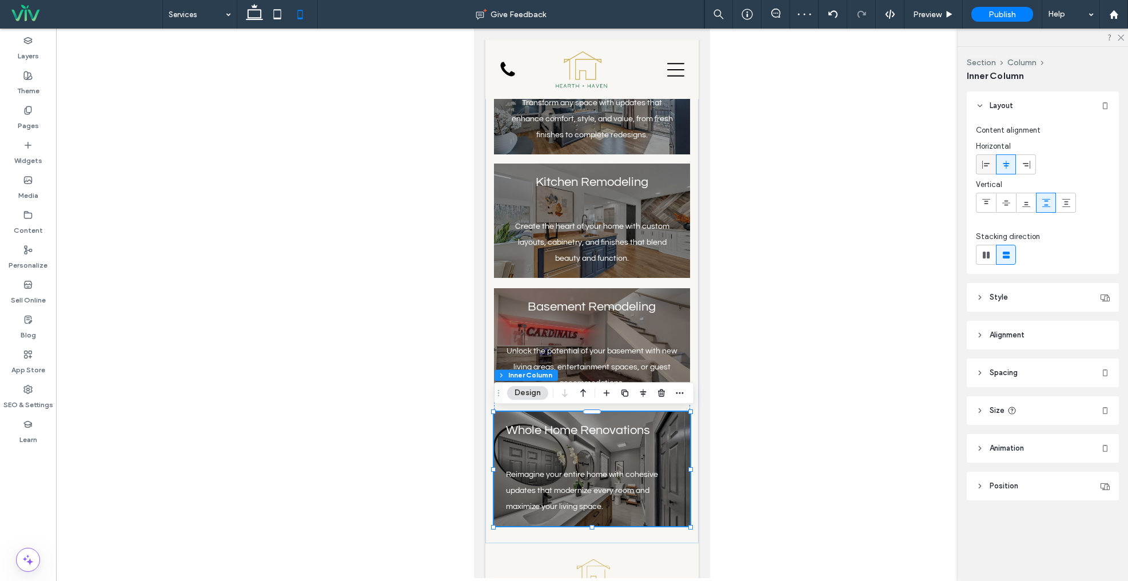
click at [985, 157] on span at bounding box center [985, 164] width 9 height 19
click at [997, 160] on div at bounding box center [1005, 164] width 19 height 19
type input "**"
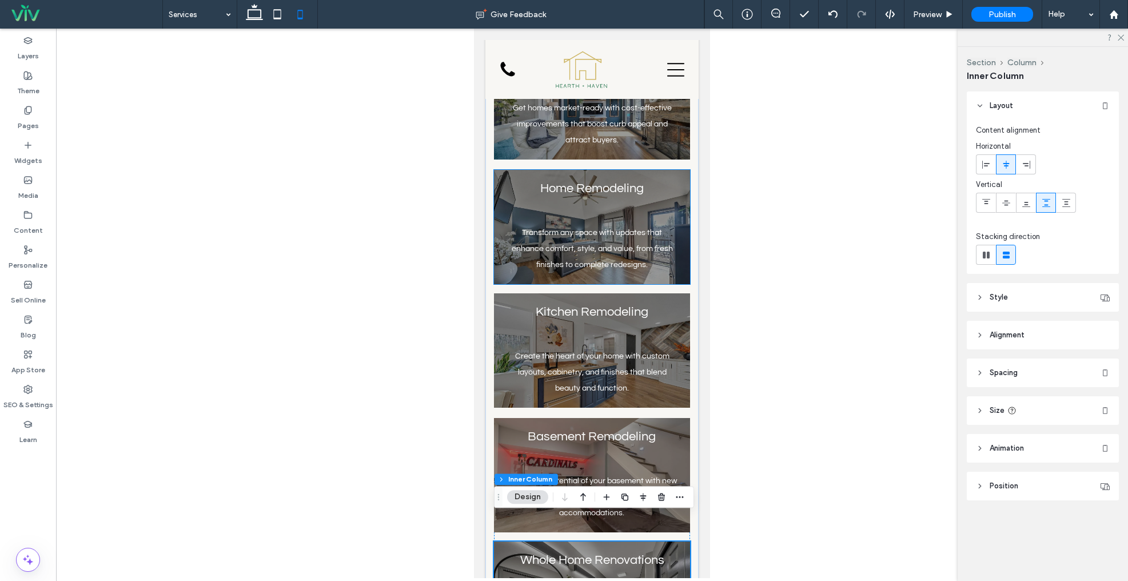
scroll to position [0, 0]
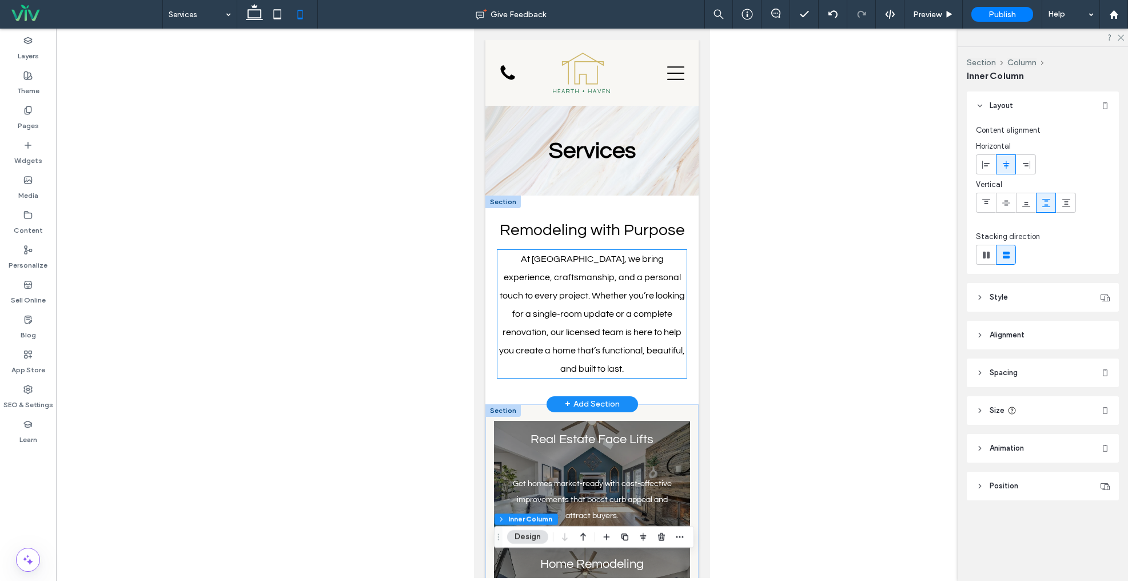
click at [624, 293] on span "At [GEOGRAPHIC_DATA], we bring experience, craftsmanship, and a personal touch …" at bounding box center [592, 313] width 186 height 119
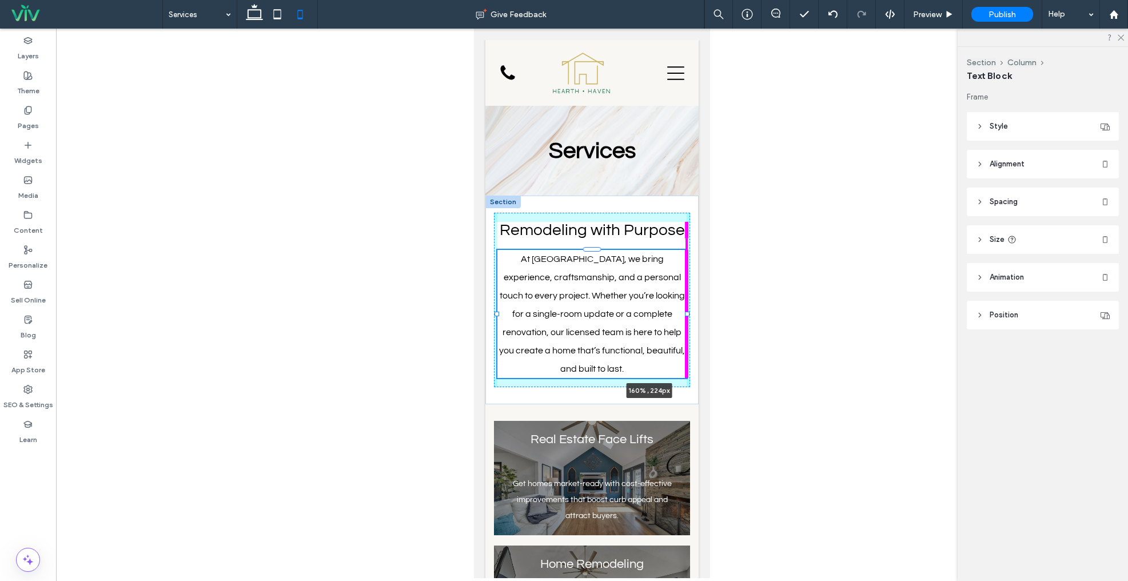
drag, startPoint x: 700, startPoint y: 311, endPoint x: 747, endPoint y: 308, distance: 47.6
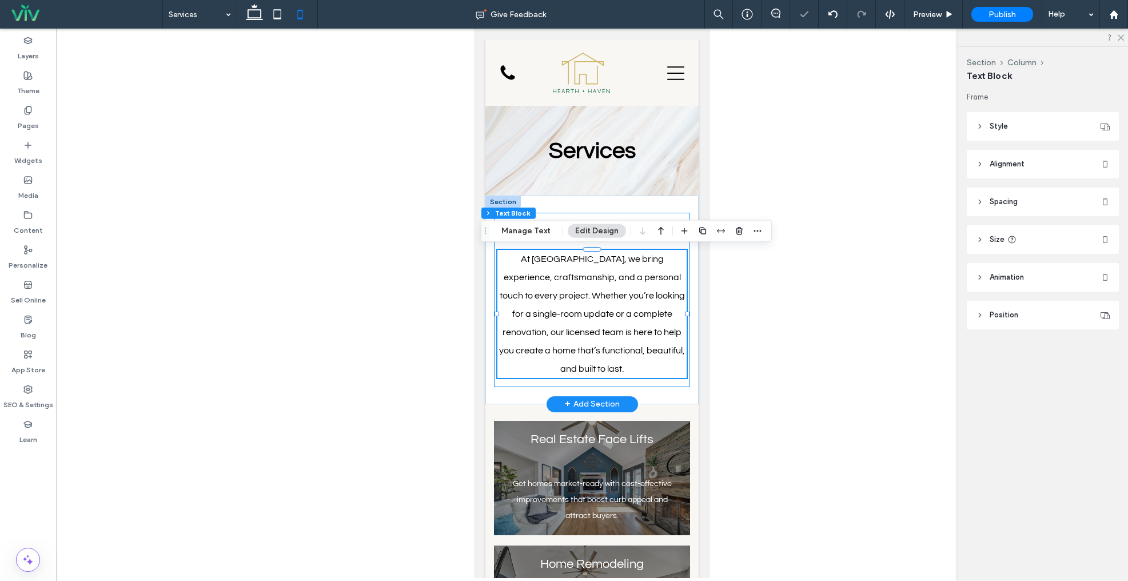
click at [529, 381] on div "Remodeling with Purpose At [GEOGRAPHIC_DATA], we bring experience, craftsmanshi…" at bounding box center [592, 300] width 196 height 174
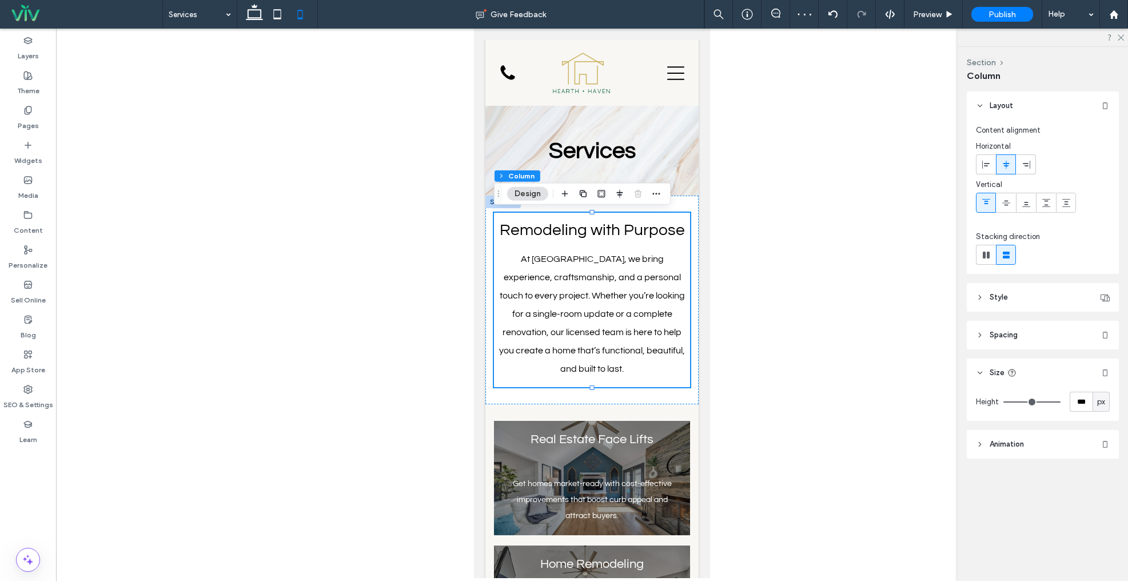
click at [1049, 334] on header "Spacing" at bounding box center [1042, 335] width 152 height 29
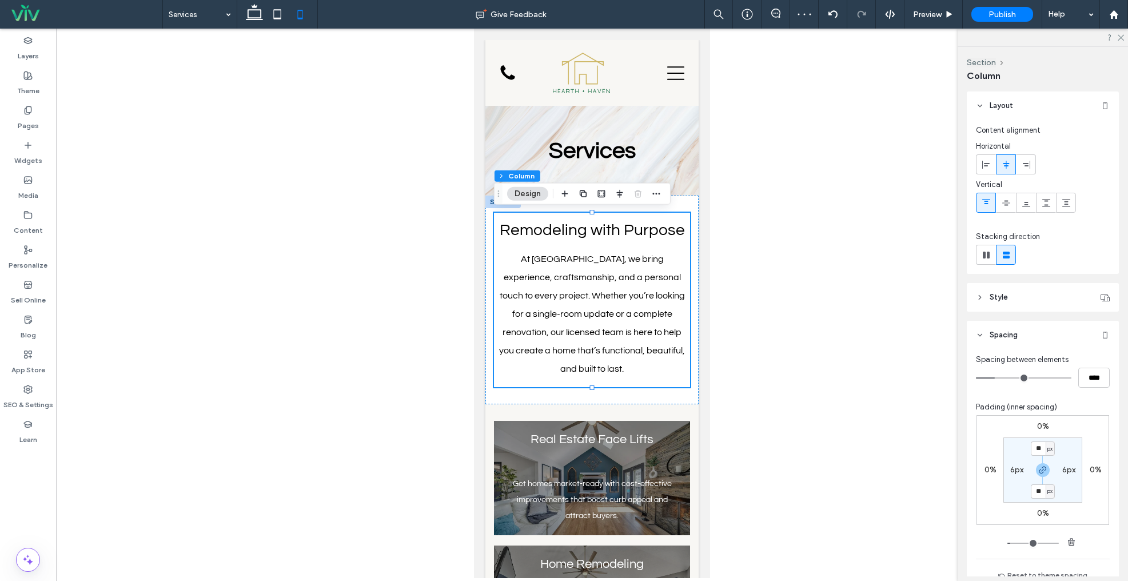
click at [1012, 470] on label "6px" at bounding box center [1016, 470] width 13 height 10
type input "*"
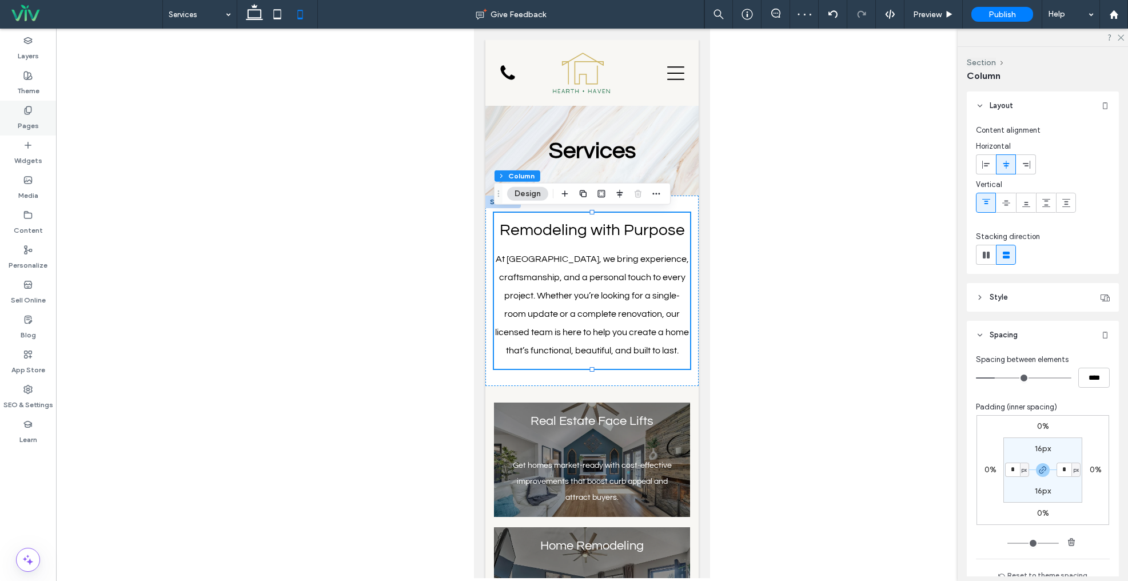
click at [30, 112] on use at bounding box center [28, 109] width 6 height 7
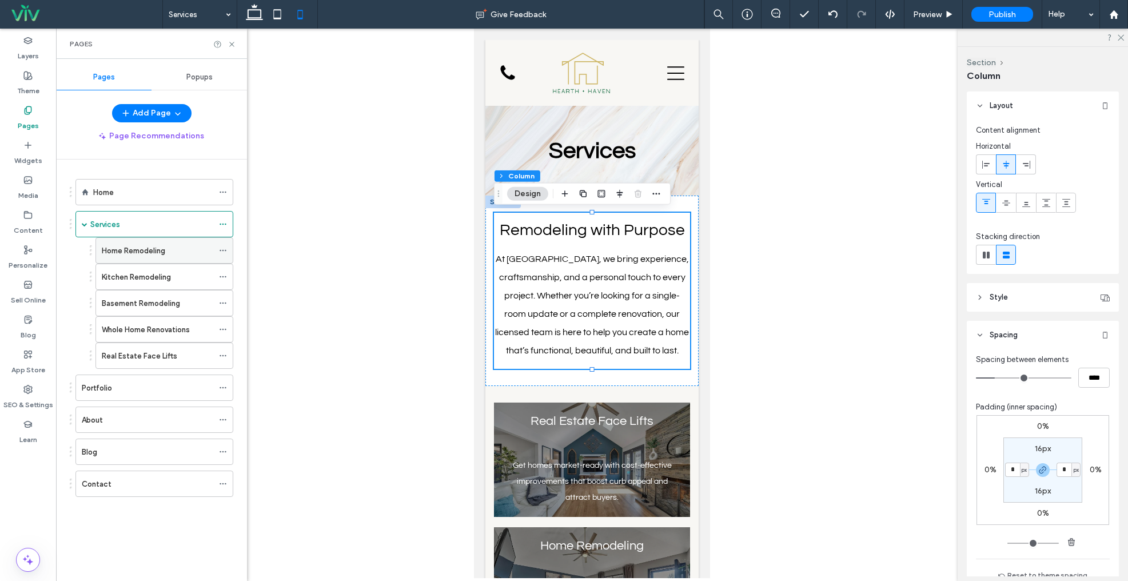
click at [140, 249] on label "Home Remodeling" at bounding box center [133, 251] width 63 height 20
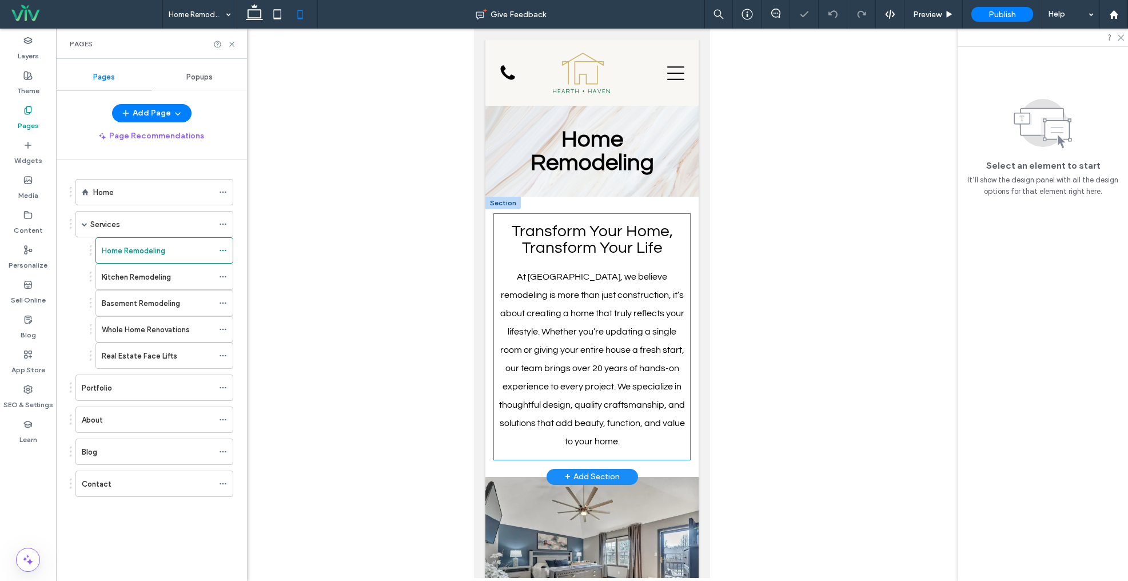
click at [688, 271] on div "Transform Your Home, Transform Your Life At [GEOGRAPHIC_DATA], we believe remod…" at bounding box center [592, 337] width 196 height 246
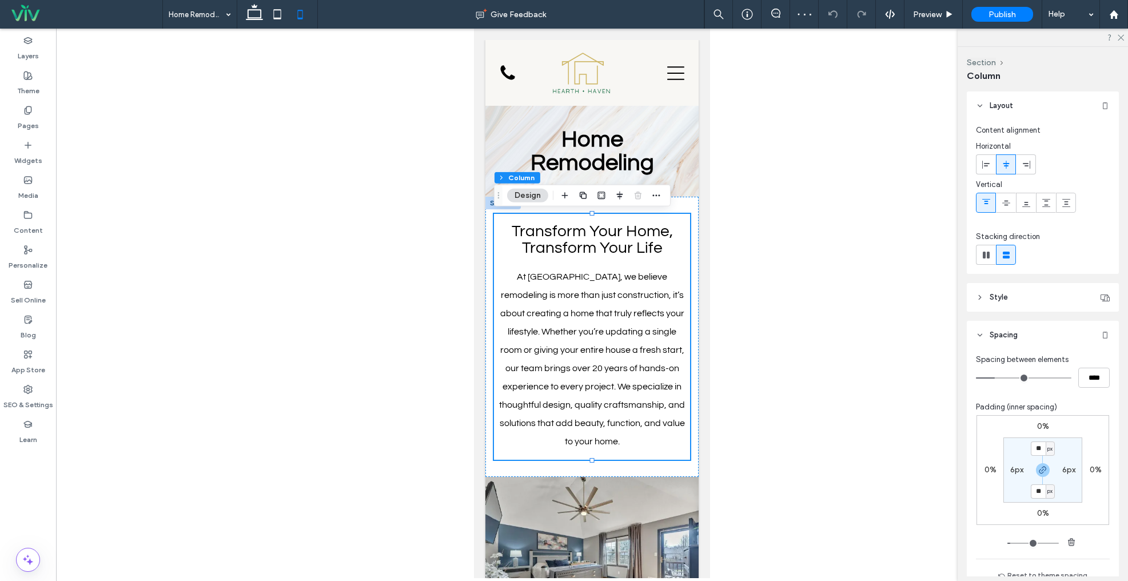
click at [1014, 469] on label "6px" at bounding box center [1016, 470] width 13 height 10
type input "*"
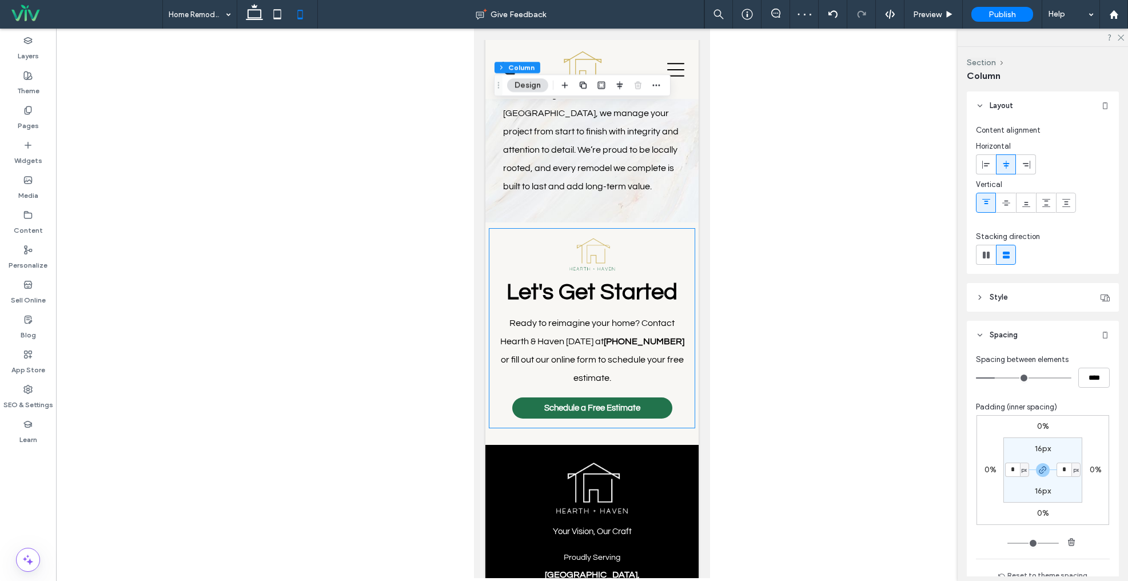
scroll to position [972, 0]
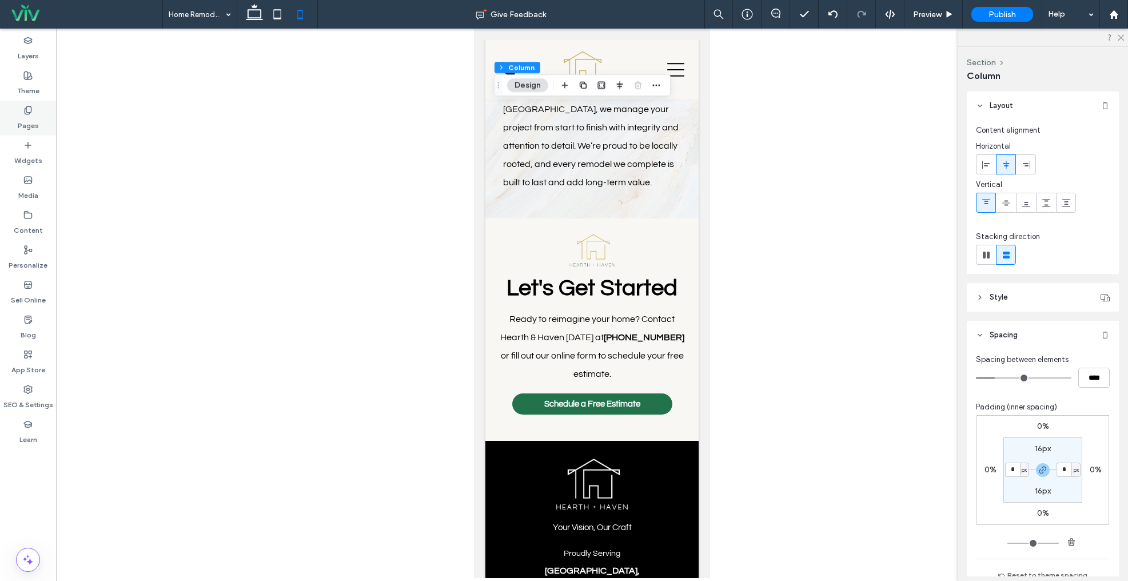
click at [35, 111] on div "Pages" at bounding box center [28, 118] width 56 height 35
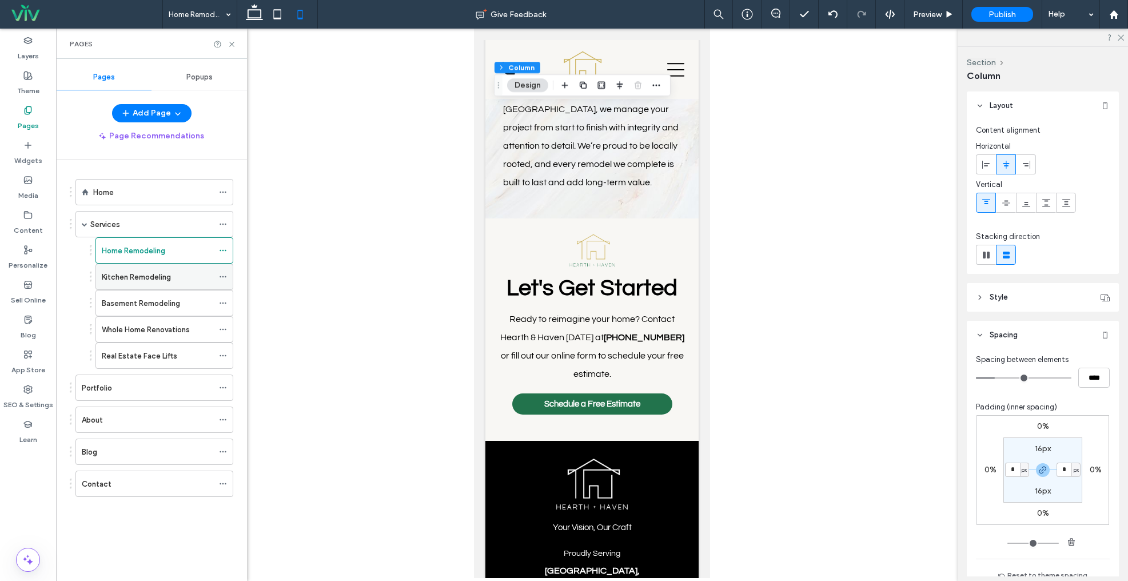
click at [129, 286] on div "Kitchen Remodeling" at bounding box center [157, 276] width 111 height 25
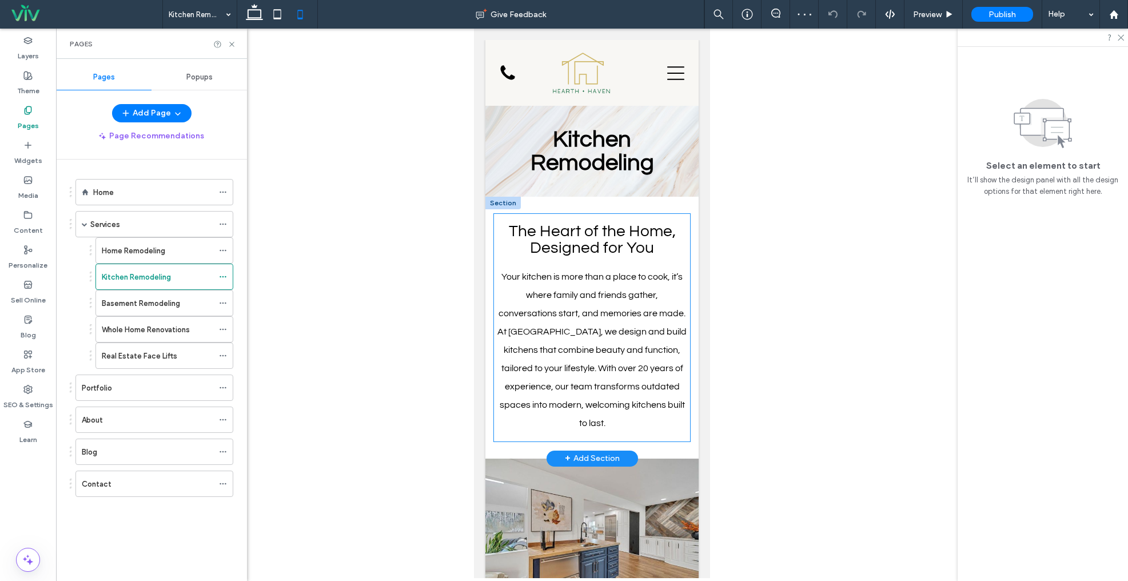
click at [687, 265] on div "The Heart of the Home, Designed for You Your kitchen is more than a place to co…" at bounding box center [592, 327] width 196 height 227
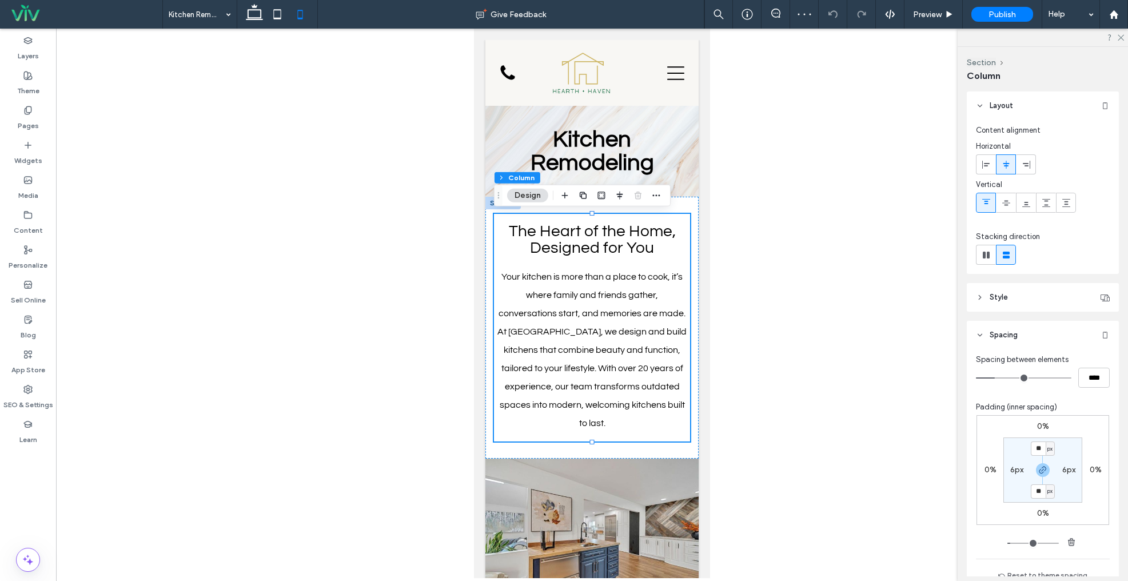
click at [1014, 469] on label "6px" at bounding box center [1016, 470] width 13 height 10
type input "*"
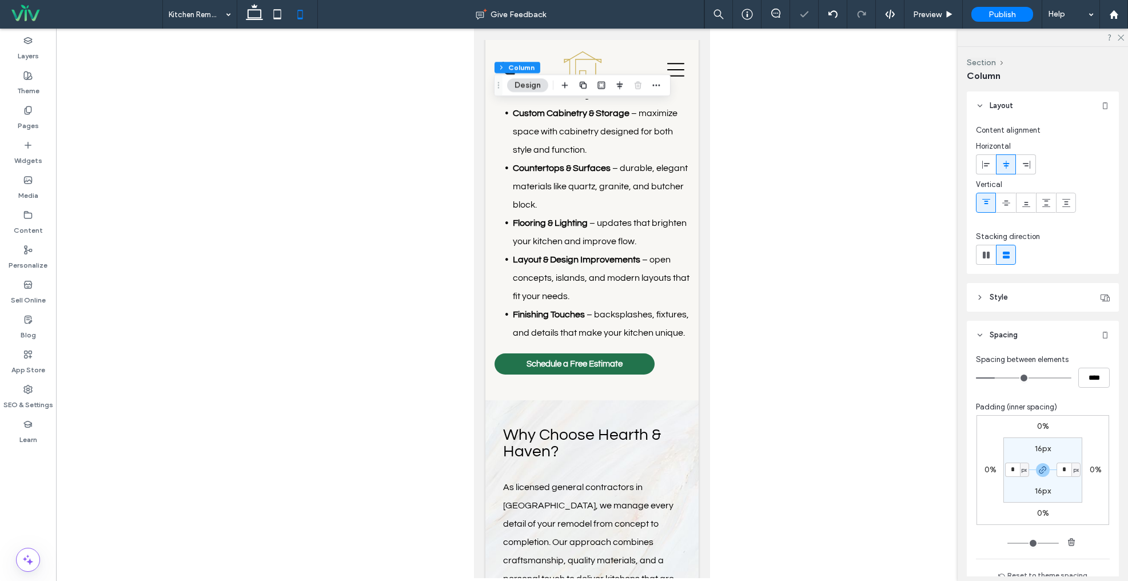
scroll to position [570, 0]
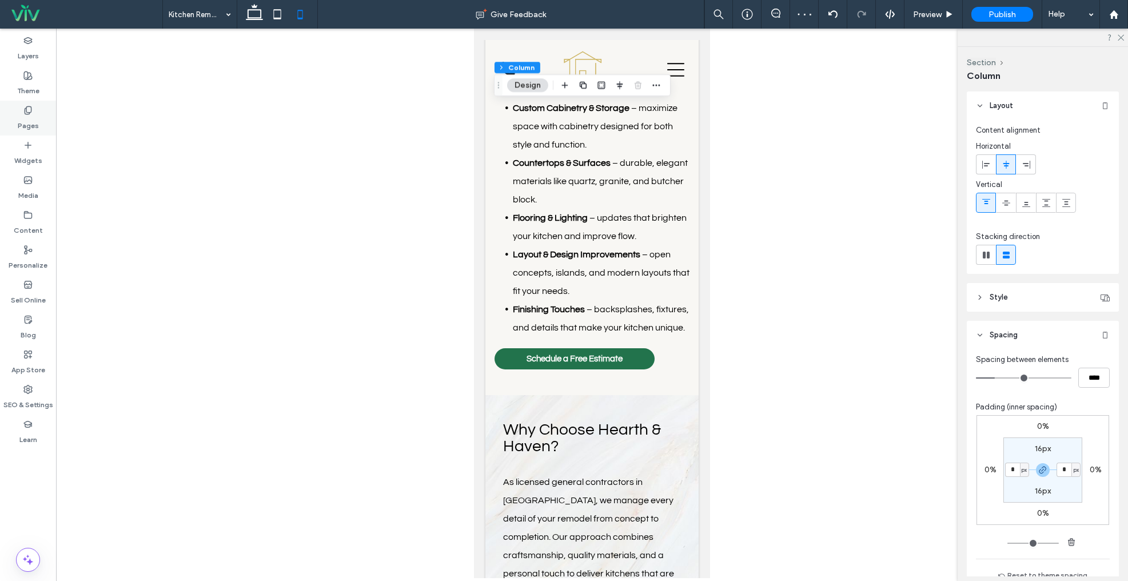
click at [29, 122] on label "Pages" at bounding box center [28, 123] width 21 height 16
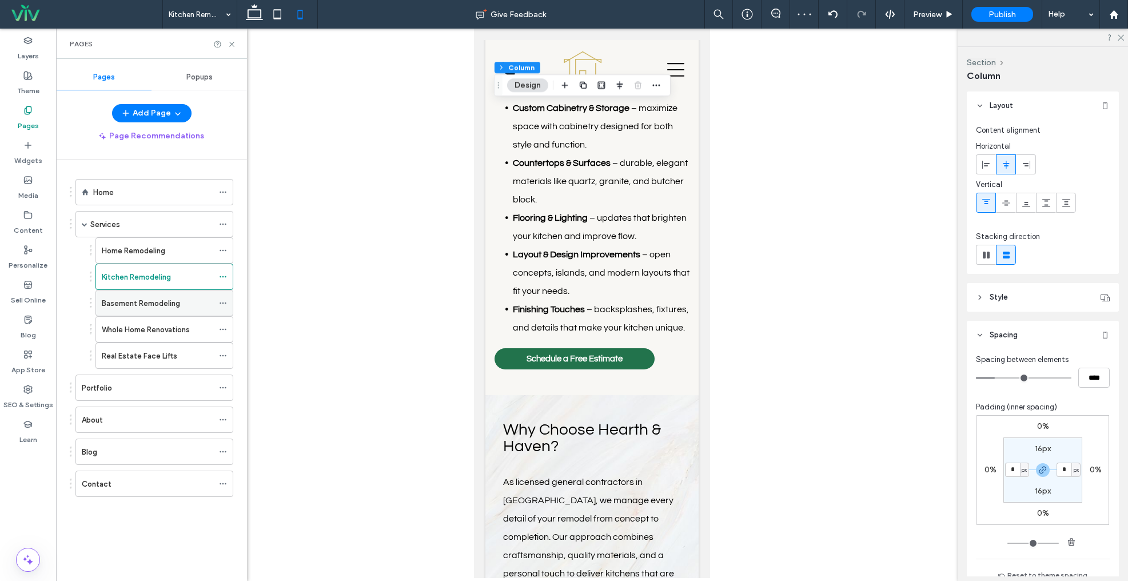
click at [122, 309] on div "Basement Remodeling" at bounding box center [157, 302] width 111 height 25
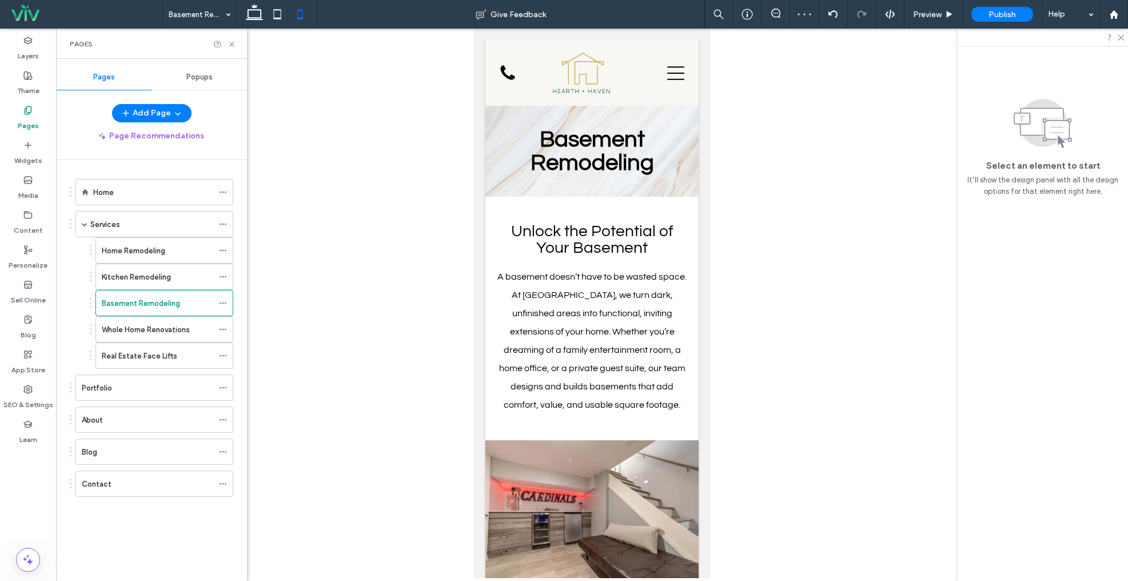
scroll to position [0, 0]
drag, startPoint x: 687, startPoint y: 266, endPoint x: 1190, endPoint y: 330, distance: 507.0
click at [687, 266] on div "Unlock the Potential of Your Basement A basement doesn’t have to be wasted spac…" at bounding box center [592, 318] width 196 height 209
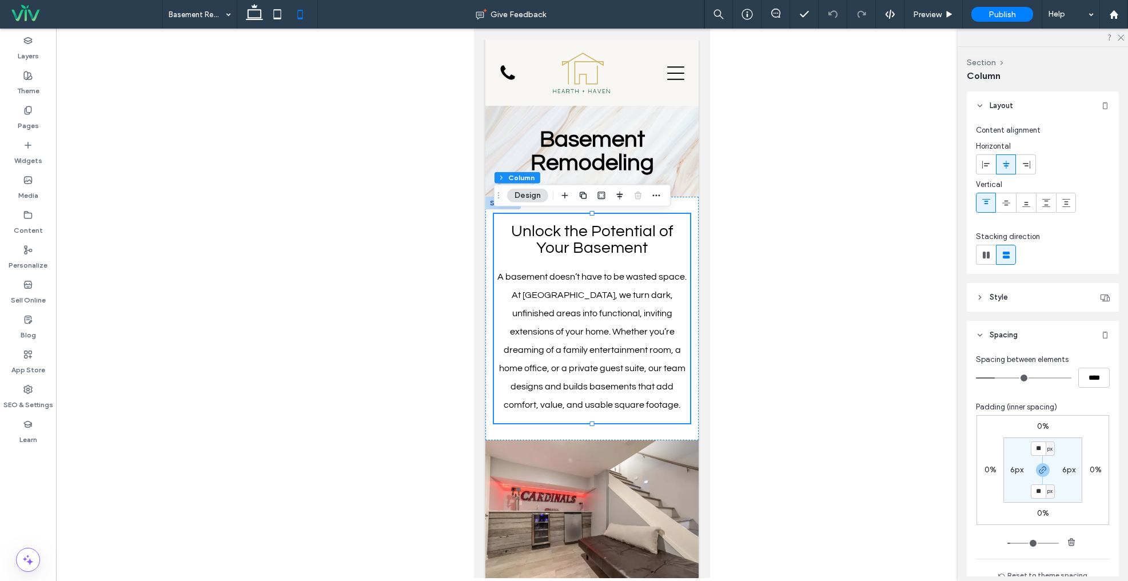
click at [1021, 471] on label "6px" at bounding box center [1016, 470] width 13 height 10
type input "*"
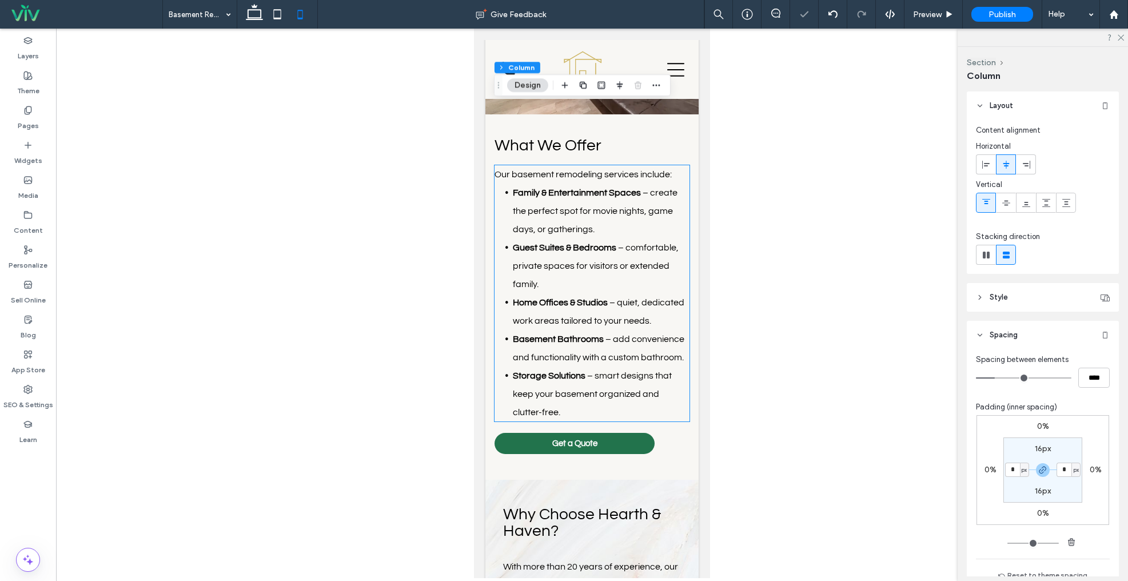
scroll to position [478, 0]
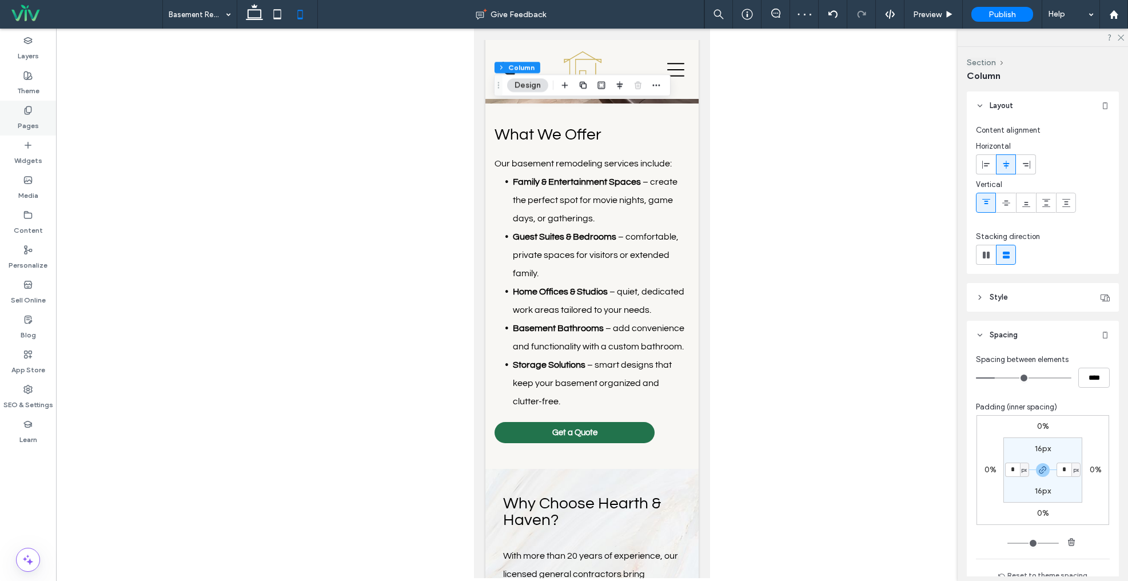
click at [23, 118] on label "Pages" at bounding box center [28, 123] width 21 height 16
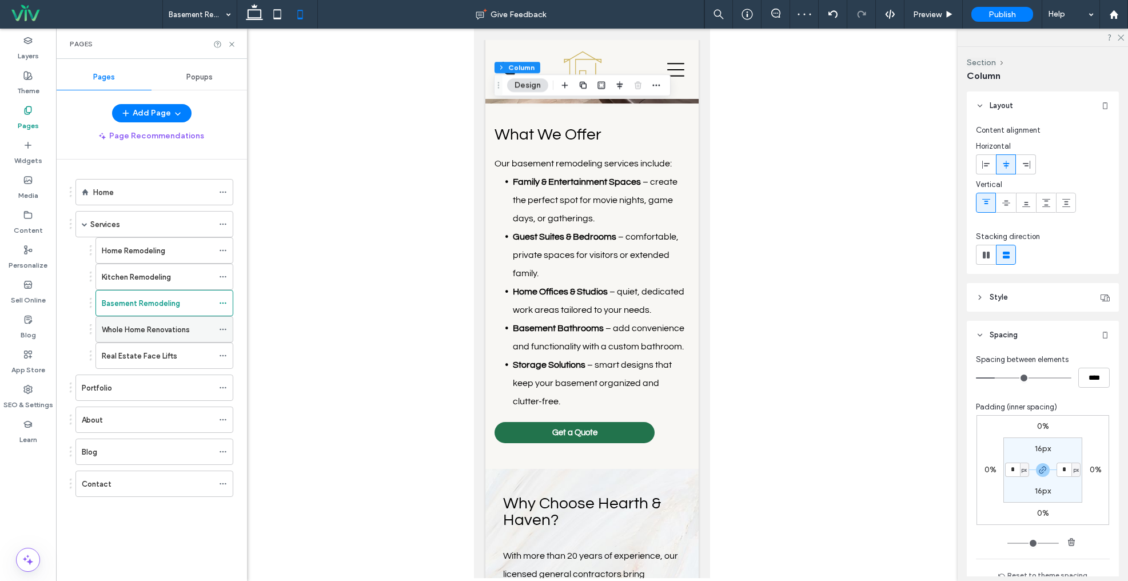
click at [142, 330] on label "Whole Home Renovations" at bounding box center [146, 329] width 88 height 20
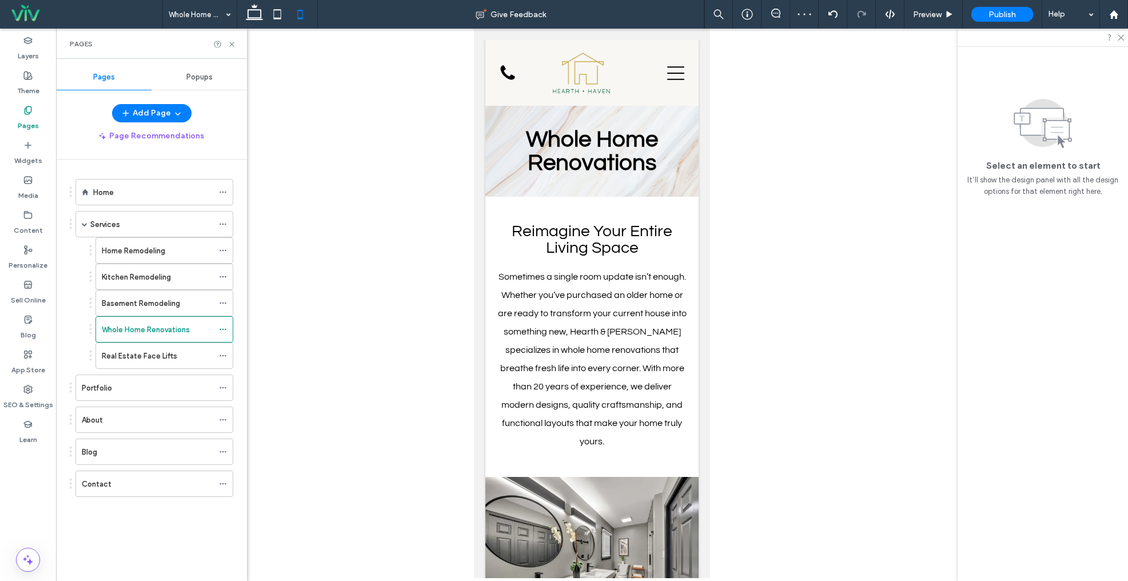
scroll to position [0, 0]
click at [687, 255] on div "Reimagine Your Entire Living Space Sometimes a single room update isn’t enough.…" at bounding box center [592, 337] width 196 height 246
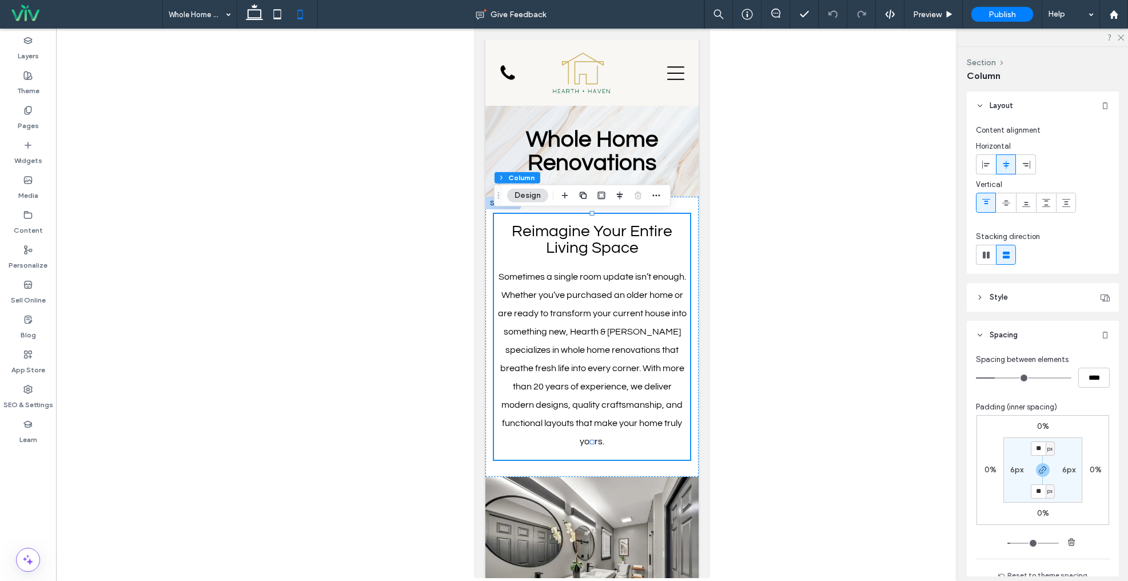
click at [1016, 470] on label "6px" at bounding box center [1016, 470] width 13 height 10
type input "*"
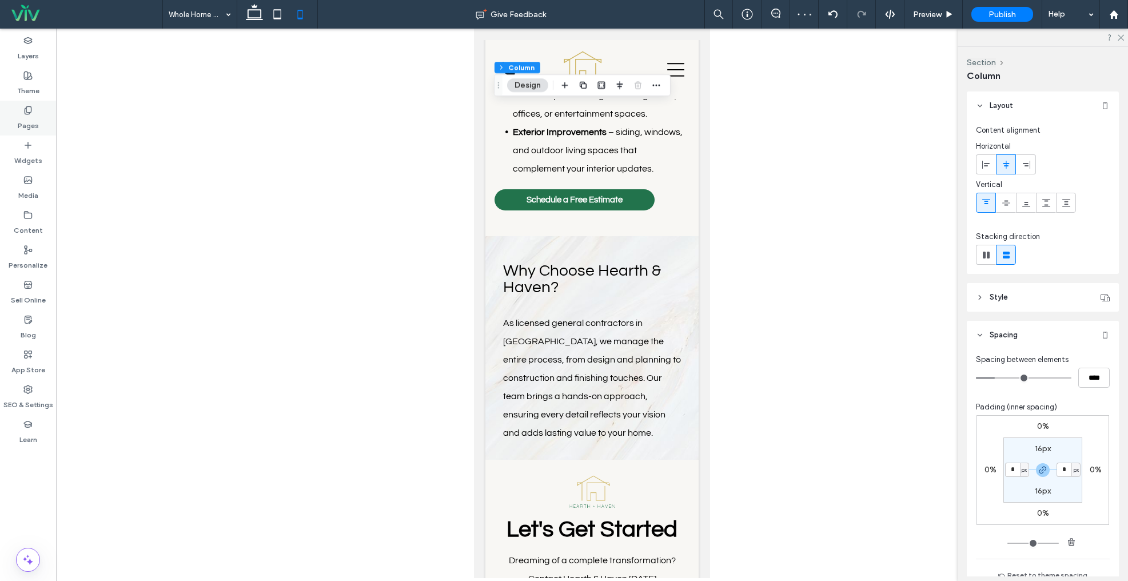
scroll to position [788, 0]
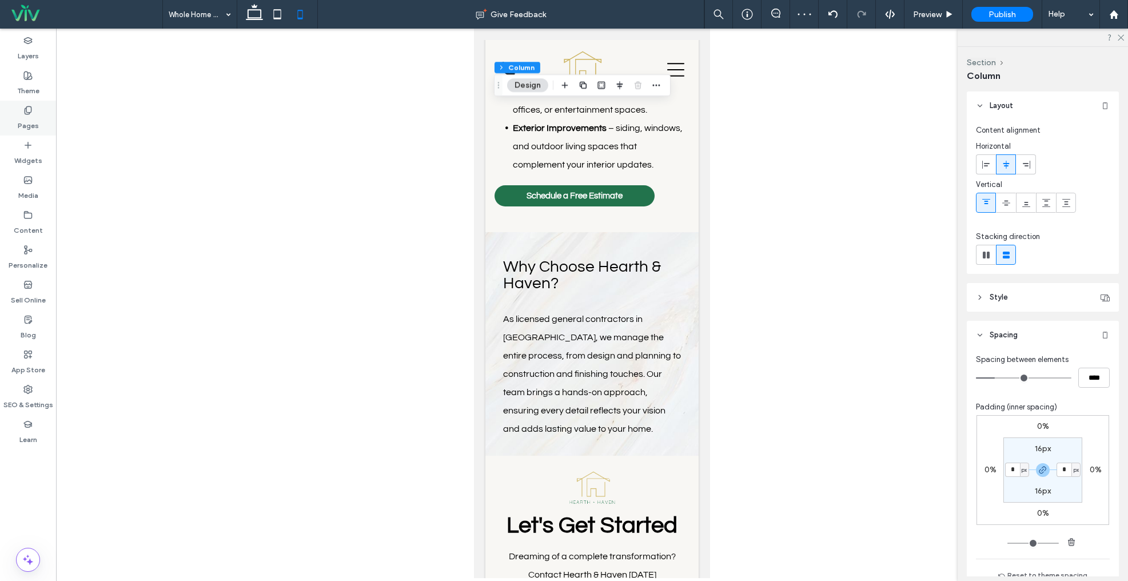
click at [23, 116] on label "Pages" at bounding box center [28, 123] width 21 height 16
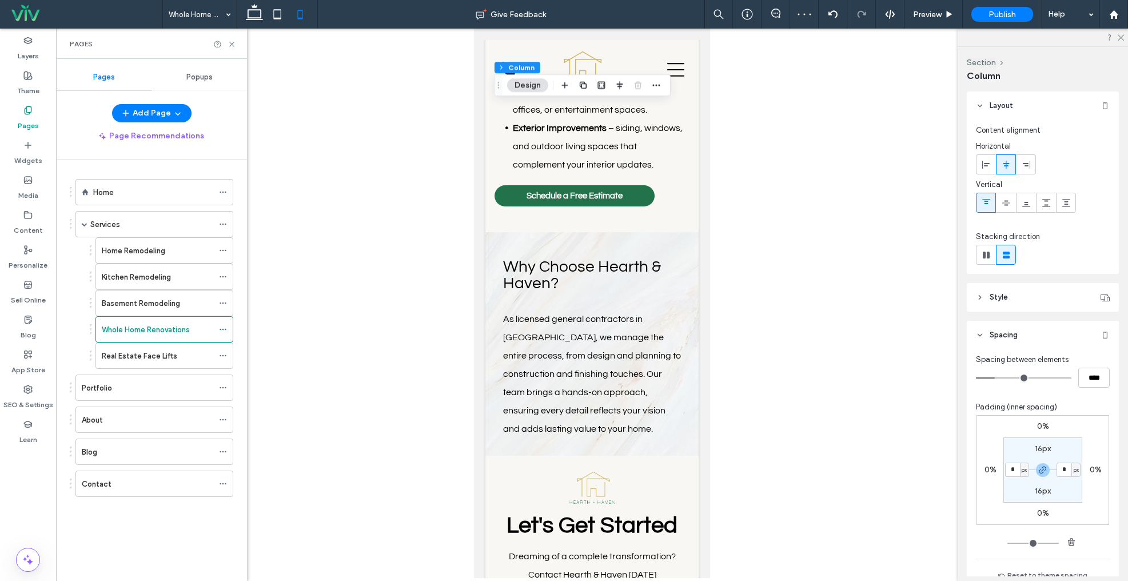
drag, startPoint x: 169, startPoint y: 355, endPoint x: 262, endPoint y: 337, distance: 94.8
click at [169, 355] on label "Real Estate Face Lifts" at bounding box center [139, 356] width 75 height 20
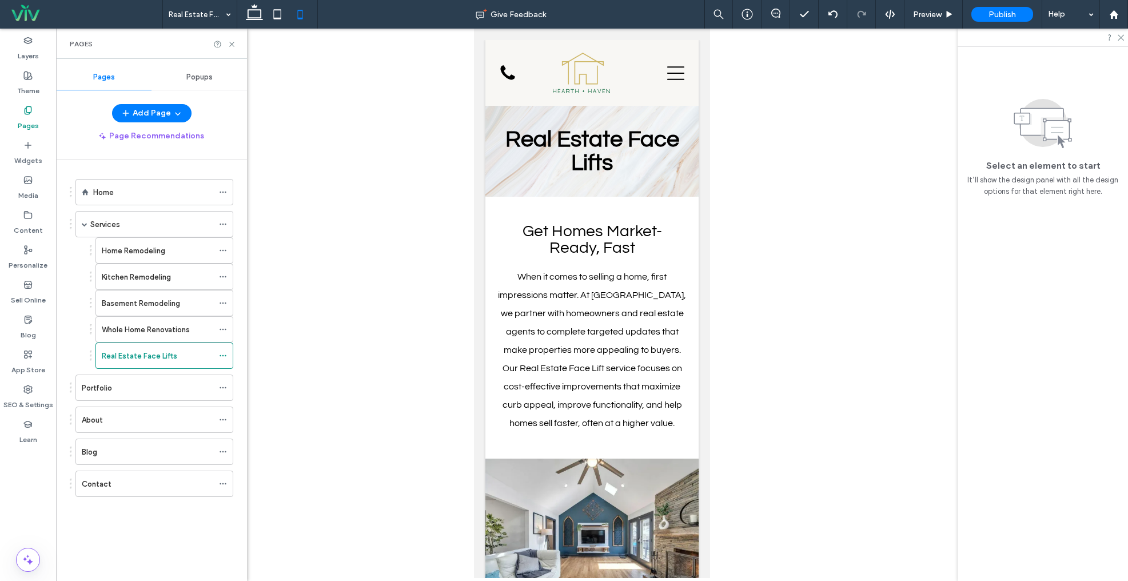
scroll to position [0, 0]
click at [686, 259] on div "Get Homes Market-Ready, Fast When it comes to selling a home, first impressions…" at bounding box center [592, 327] width 196 height 227
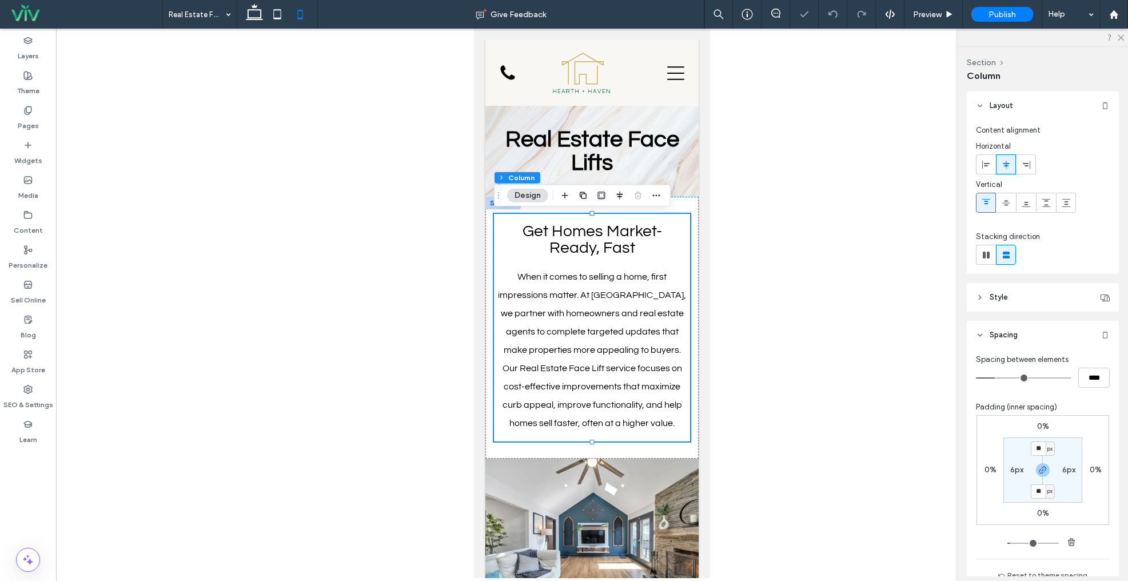
click at [1013, 469] on label "6px" at bounding box center [1016, 470] width 13 height 10
type input "*"
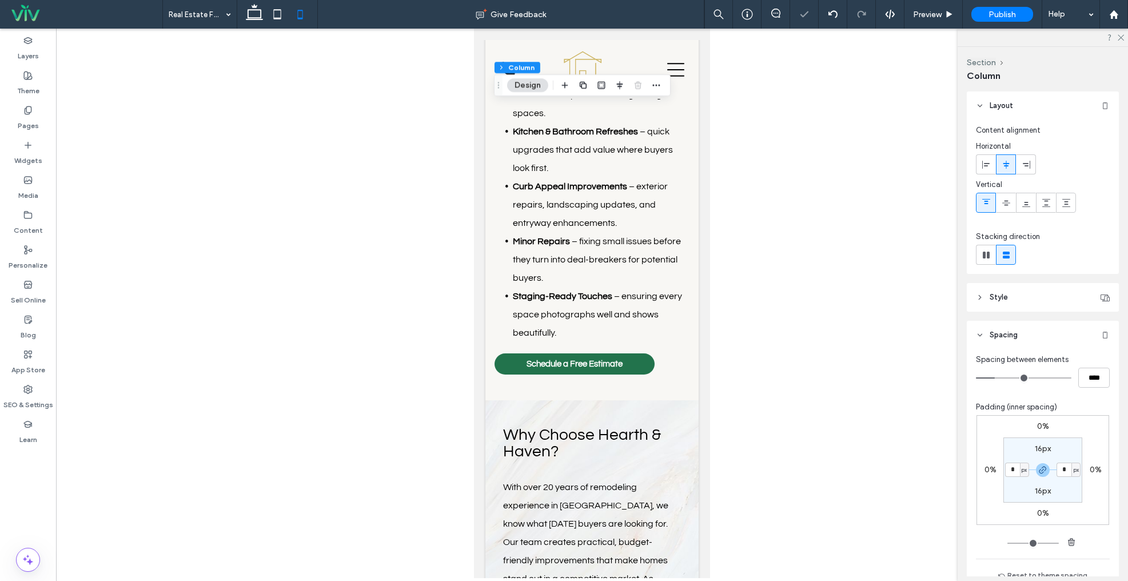
scroll to position [615, 0]
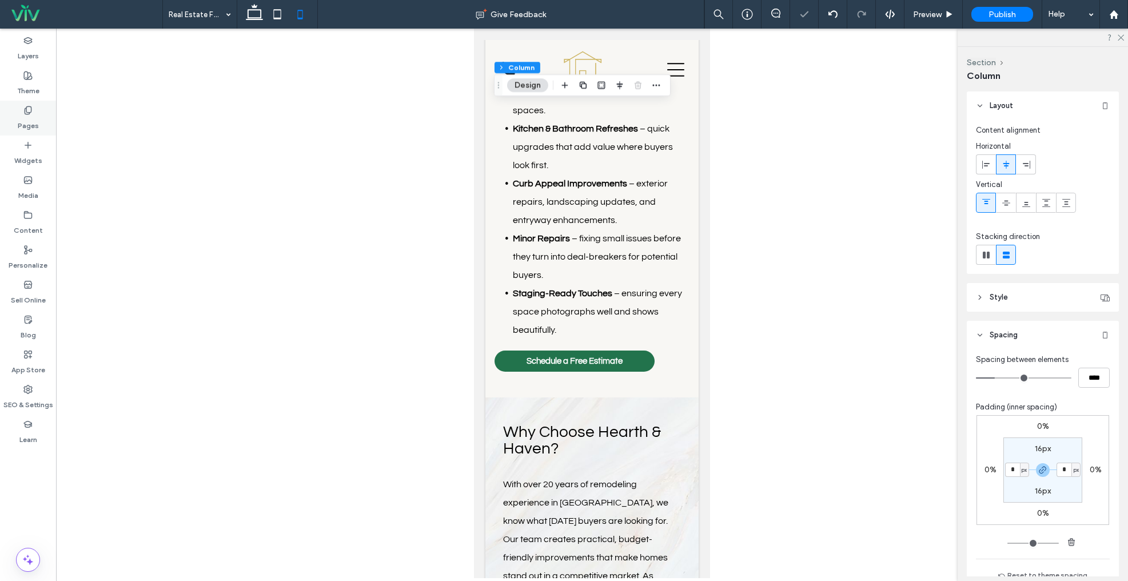
drag, startPoint x: 45, startPoint y: 113, endPoint x: 45, endPoint y: 119, distance: 6.9
click at [45, 113] on div "Pages" at bounding box center [28, 118] width 56 height 35
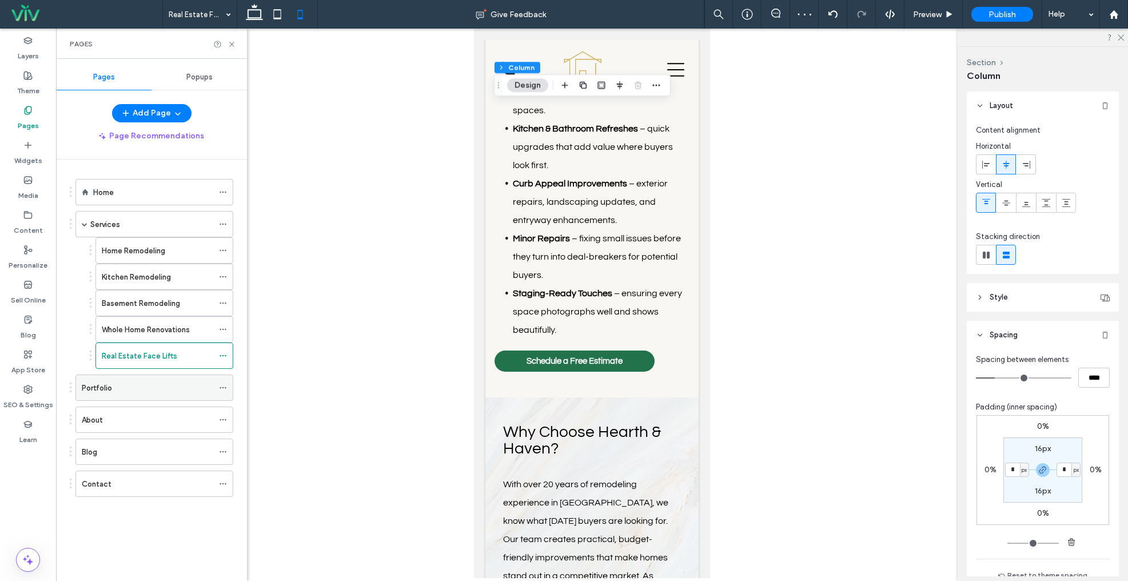
click at [113, 387] on div "Portfolio" at bounding box center [147, 388] width 131 height 12
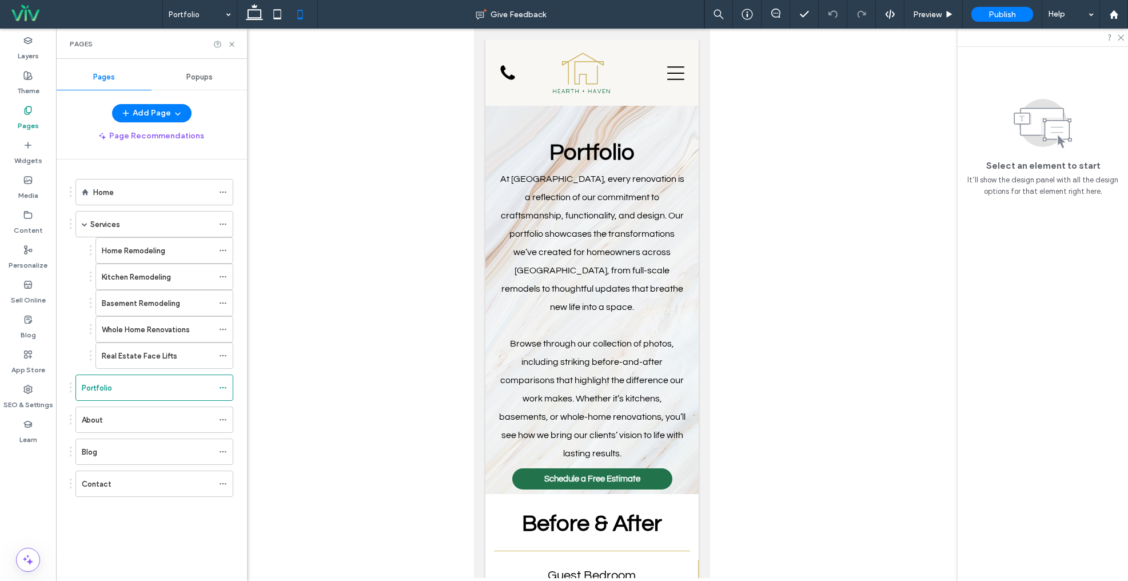
click at [139, 422] on div "About" at bounding box center [147, 420] width 131 height 12
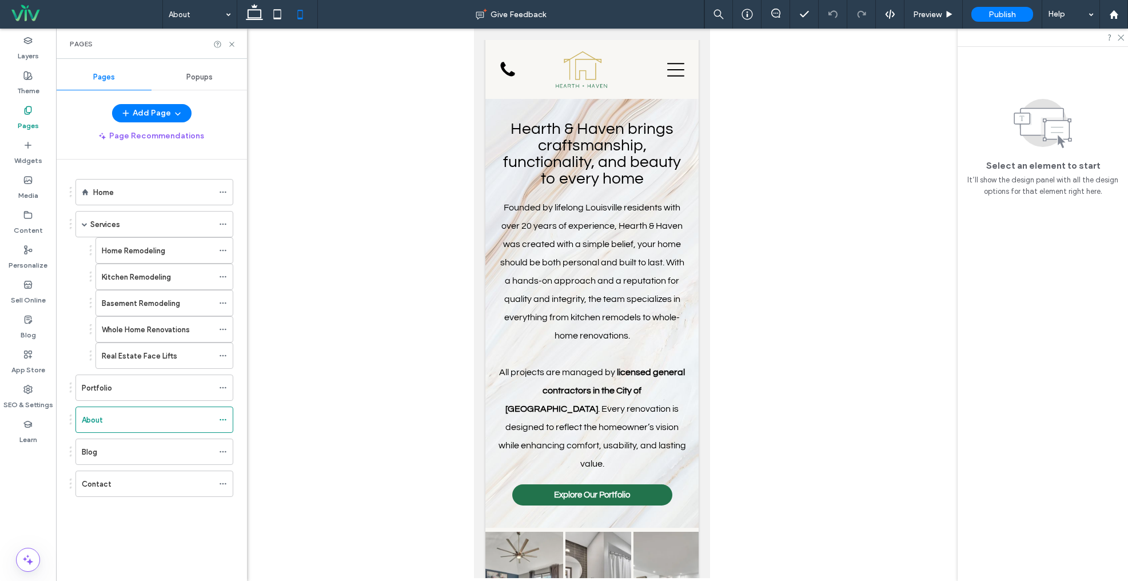
scroll to position [2, 0]
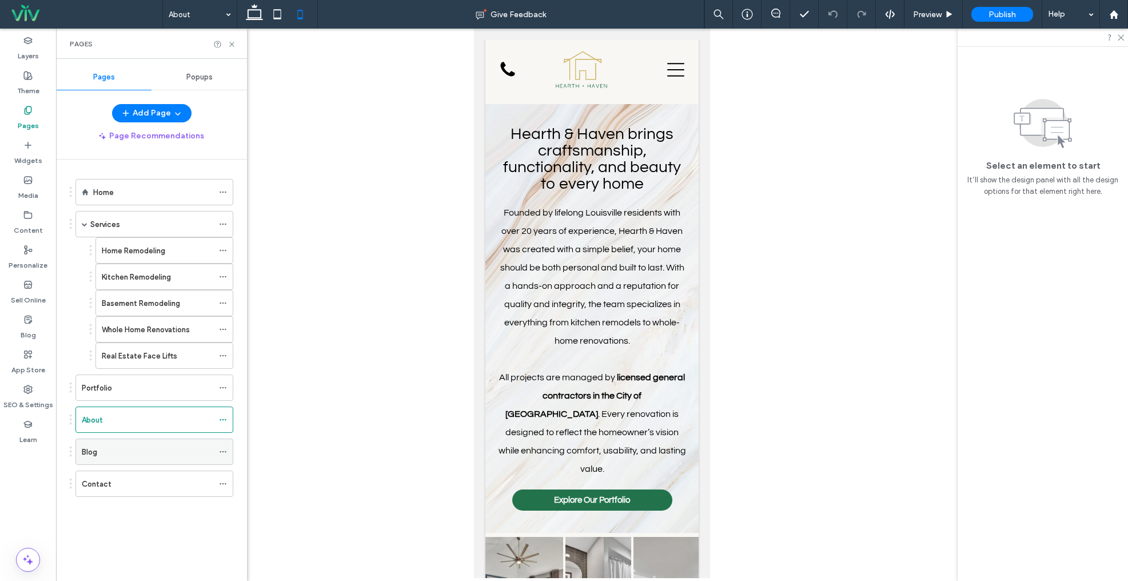
click at [113, 455] on div "Blog" at bounding box center [147, 452] width 131 height 12
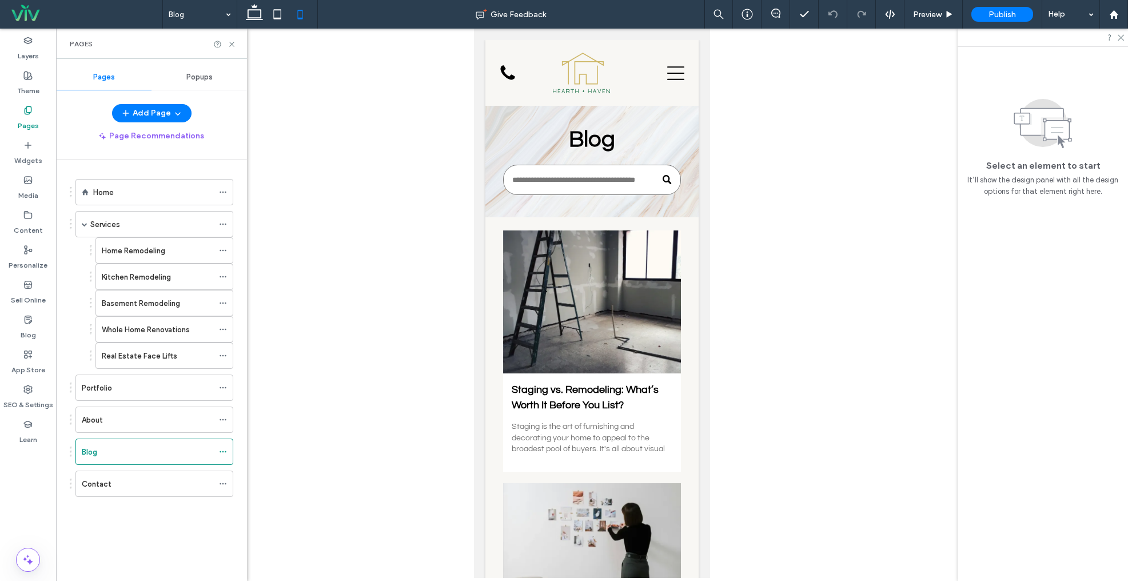
click at [139, 481] on div "Contact" at bounding box center [147, 484] width 131 height 12
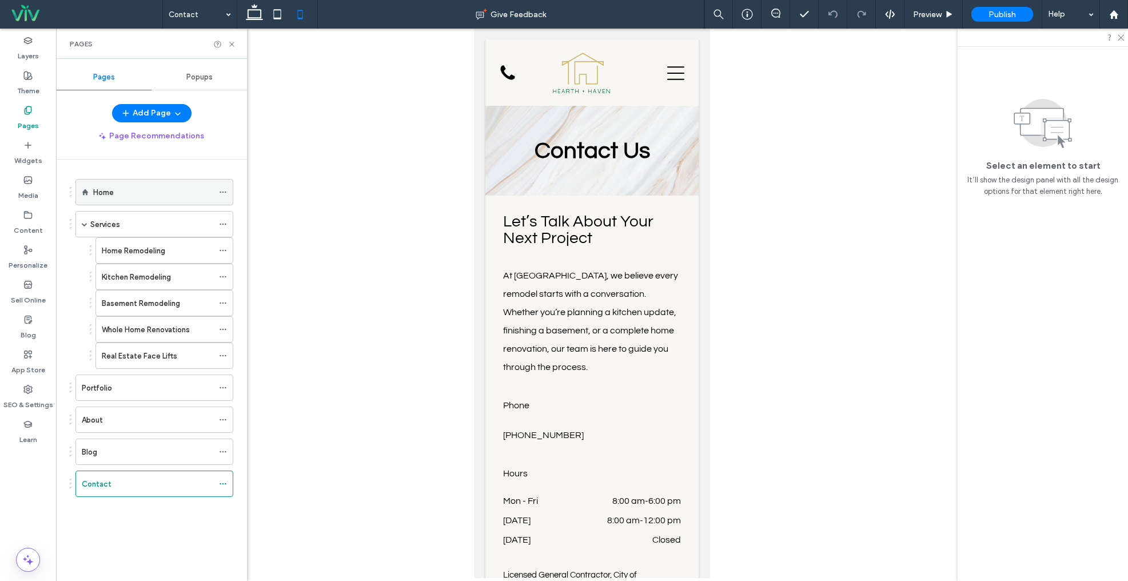
click at [163, 199] on div "Home" at bounding box center [153, 191] width 120 height 25
